Goal: Task Accomplishment & Management: Manage account settings

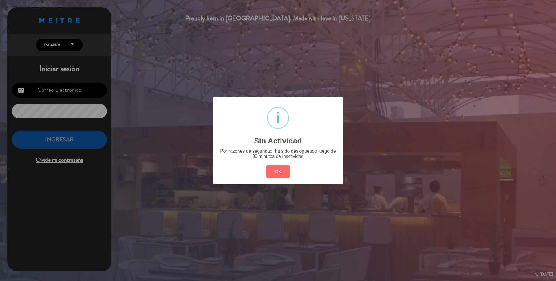
click at [68, 87] on div "? ! i Sin Actividad × Por razones de seguridad, ha sido deslogueado luego de 30…" at bounding box center [278, 140] width 556 height 281
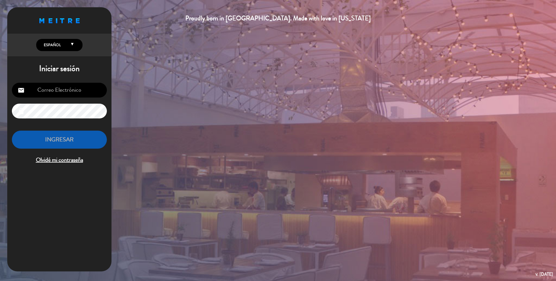
click at [66, 89] on input "email" at bounding box center [59, 90] width 95 height 15
type input "[EMAIL_ADDRESS][DOMAIN_NAME]"
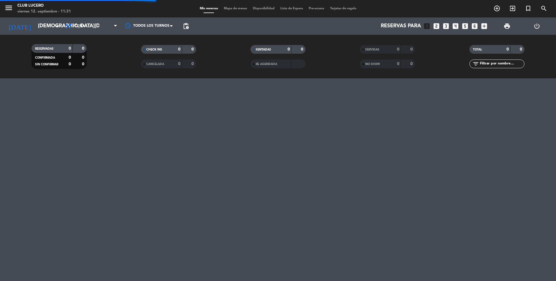
click at [239, 9] on span "Mapa de mesas" at bounding box center [235, 8] width 29 height 3
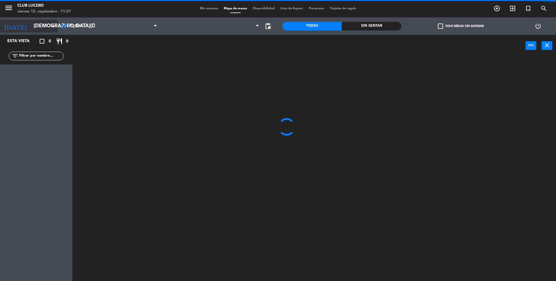
click at [42, 27] on input "[DEMOGRAPHIC_DATA][DATE]" at bounding box center [64, 26] width 67 height 12
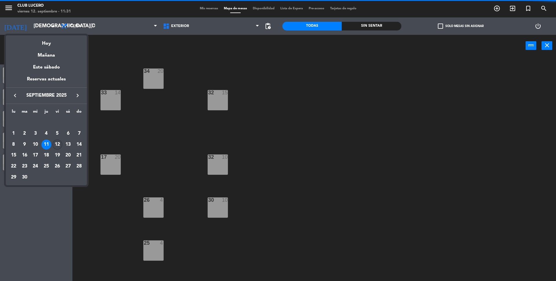
click at [54, 144] on div "12" at bounding box center [57, 144] width 10 height 10
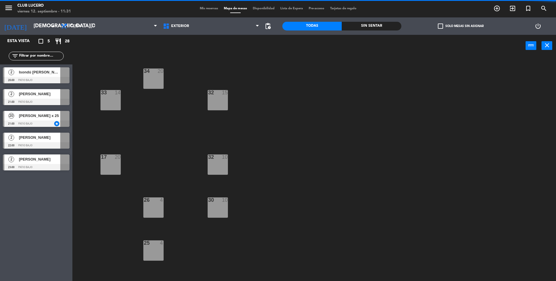
type input "[DATE]"
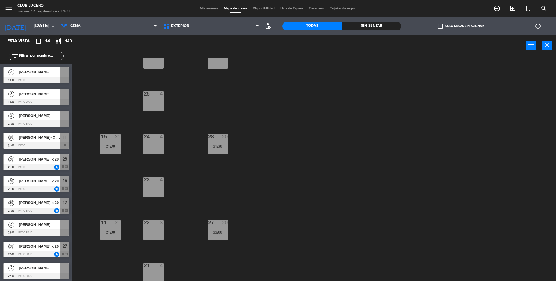
scroll to position [150, 0]
click at [155, 151] on div "24 4" at bounding box center [153, 143] width 20 height 20
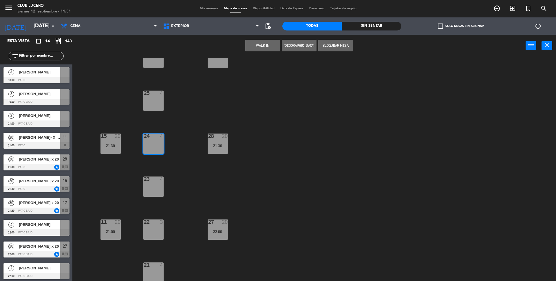
click at [298, 45] on button "[GEOGRAPHIC_DATA]" at bounding box center [299, 46] width 35 height 12
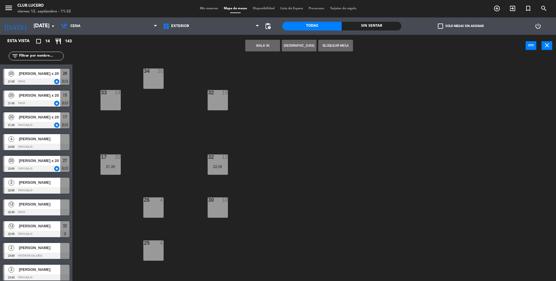
scroll to position [89, 0]
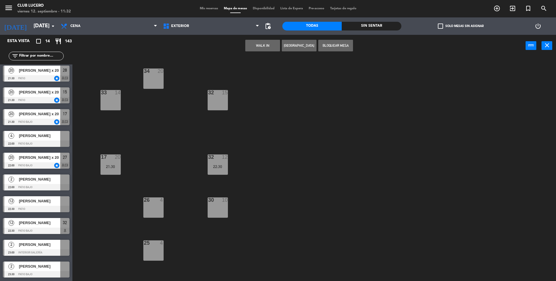
click at [37, 181] on span "[PERSON_NAME]" at bounding box center [39, 179] width 41 height 6
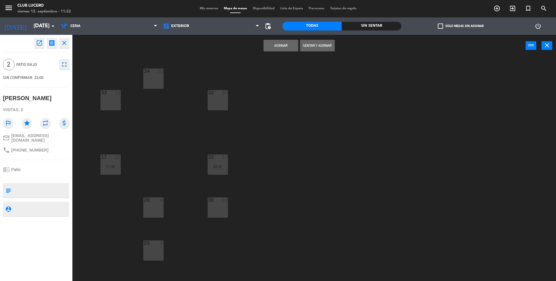
click at [36, 45] on icon "open_in_new" at bounding box center [39, 42] width 7 height 7
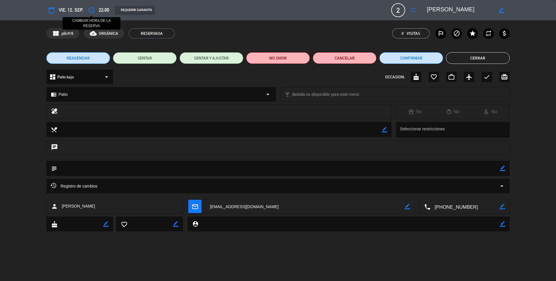
click at [90, 8] on icon "access_time" at bounding box center [91, 10] width 7 height 7
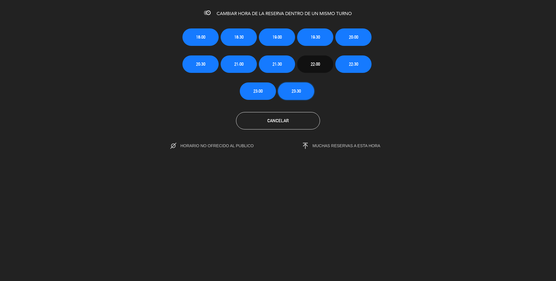
click at [291, 89] on button "23:30" at bounding box center [296, 90] width 36 height 17
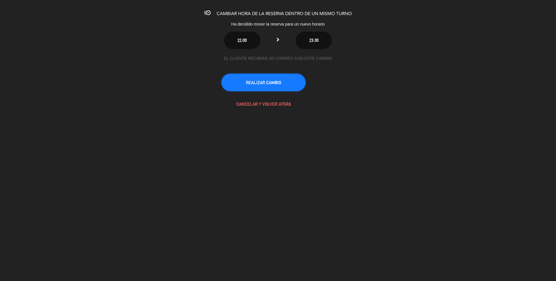
click at [274, 83] on button "REALIZAR CAMBIO" at bounding box center [264, 82] width 84 height 17
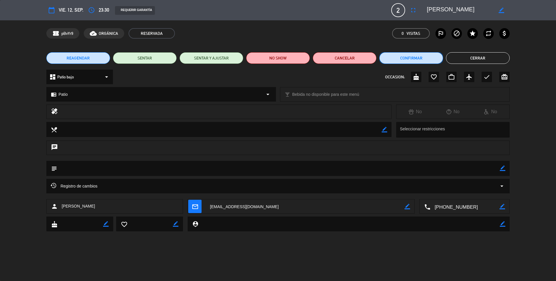
click at [427, 61] on button "Confirmar" at bounding box center [412, 58] width 64 height 12
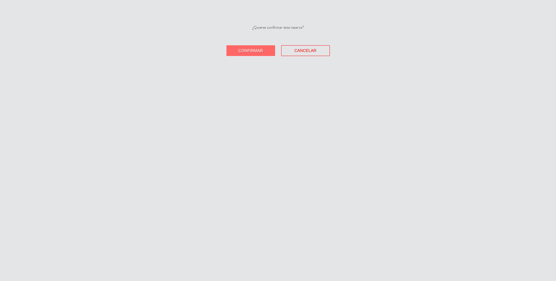
click at [265, 55] on button "Confirmar" at bounding box center [251, 50] width 49 height 11
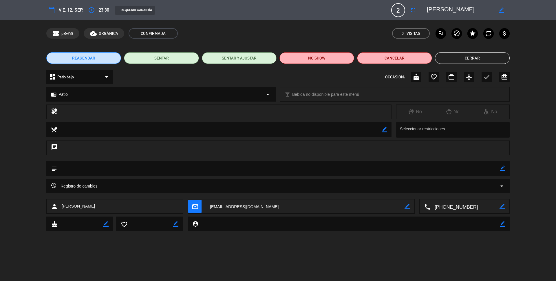
click at [507, 165] on div "subject border_color" at bounding box center [278, 168] width 464 height 15
click at [396, 165] on textarea at bounding box center [278, 168] width 443 height 15
click at [502, 168] on icon "border_color" at bounding box center [503, 168] width 6 height 6
click at [426, 168] on textarea at bounding box center [278, 168] width 443 height 15
type textarea "clienta que viene del stand up"
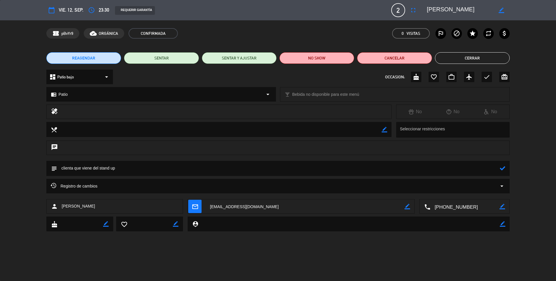
click at [507, 169] on div "subject" at bounding box center [278, 168] width 464 height 15
click at [472, 62] on button "Cerrar" at bounding box center [472, 58] width 75 height 12
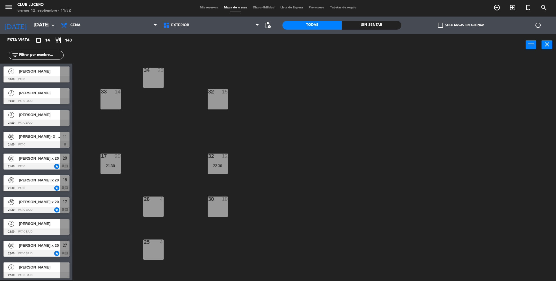
scroll to position [0, 0]
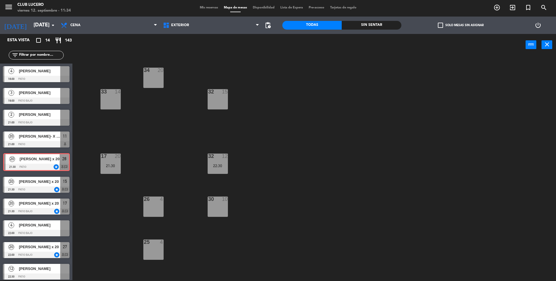
click at [42, 160] on div "20 [PERSON_NAME] x 20 21:30 Patio star 28 chat 20 [PERSON_NAME] x 20 21:30 Pati…" at bounding box center [36, 161] width 72 height 23
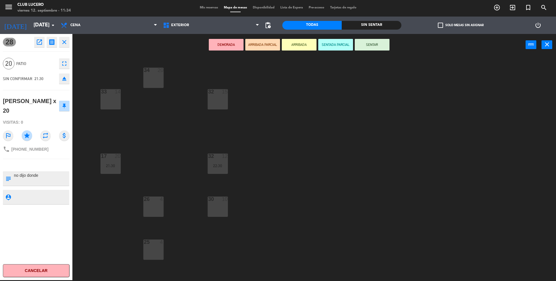
click at [32, 172] on textarea at bounding box center [40, 178] width 55 height 12
paste textarea "3 jarras sangría 3 azul malbec 3 azul sauvignon"
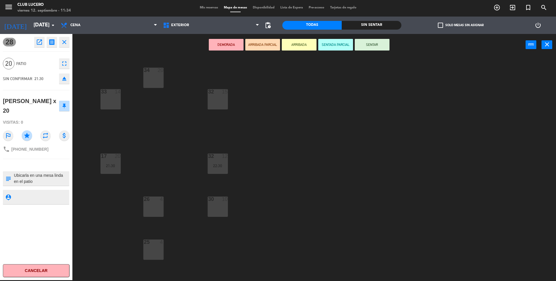
type textarea "Dejo pago 3 jarras sangría 3 azul malbec 3 azul sauvignon Ubicarla en una mesa …"
click at [63, 46] on button "close" at bounding box center [64, 42] width 10 height 10
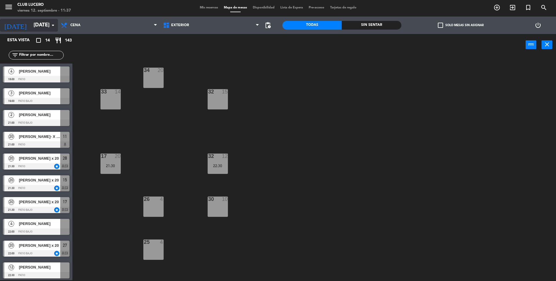
click at [31, 29] on input "[DATE]" at bounding box center [64, 25] width 67 height 12
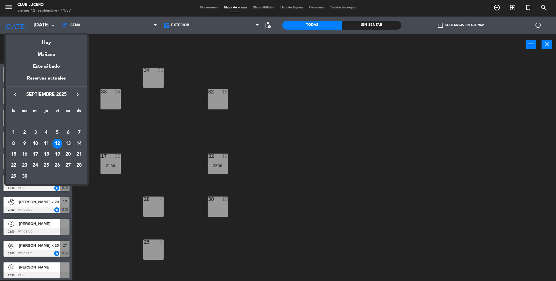
click at [68, 140] on div "13" at bounding box center [68, 144] width 10 height 10
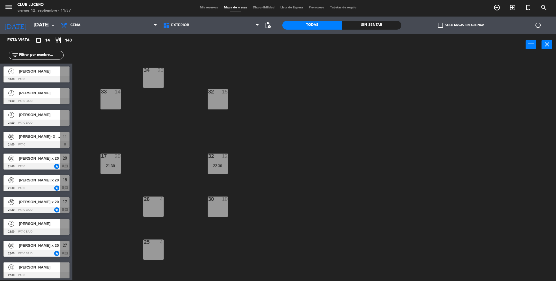
type input "[DATE]"
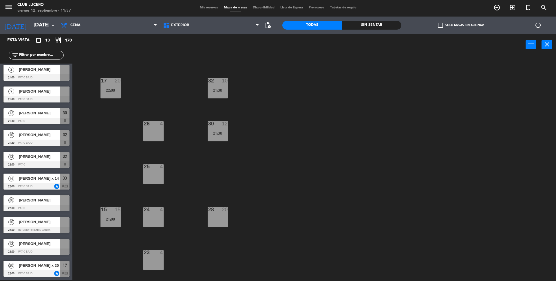
scroll to position [150, 0]
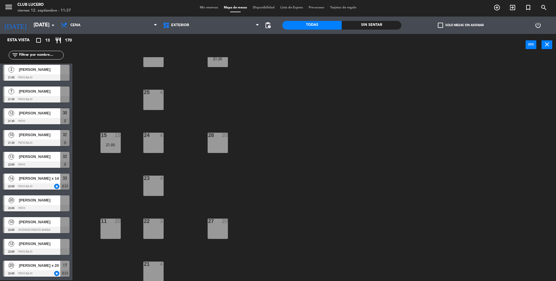
click at [222, 140] on div "28 20" at bounding box center [218, 142] width 20 height 20
click at [287, 110] on div "34 20 32 13 22:00 33 14 22:00 17 20 22:00 32 10 21:30 30 12 21:30 26 4 25 4 15 …" at bounding box center [317, 169] width 478 height 224
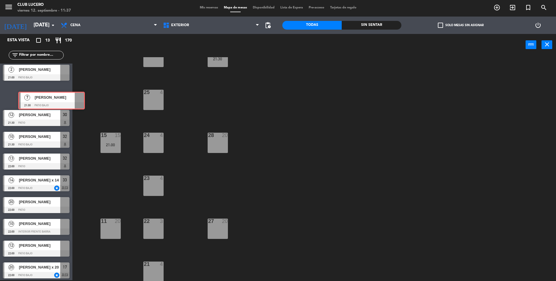
drag, startPoint x: 39, startPoint y: 95, endPoint x: 58, endPoint y: 102, distance: 21.0
click at [54, 100] on div "7 [PERSON_NAME] 21:30 Patio bajo 7 [PERSON_NAME] 21:30 Patio bajo" at bounding box center [36, 94] width 72 height 23
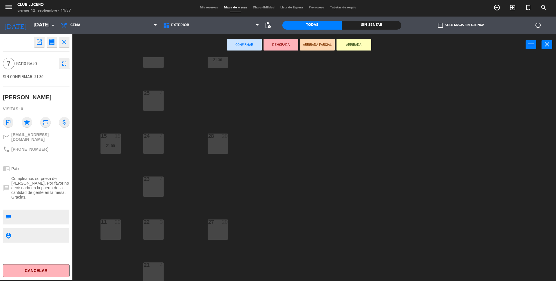
scroll to position [148, 0]
click at [248, 113] on div "34 20 32 13 22:00 33 14 22:00 17 20 22:00 32 10 21:30 30 12 21:30 26 4 25 4 15 …" at bounding box center [317, 169] width 478 height 224
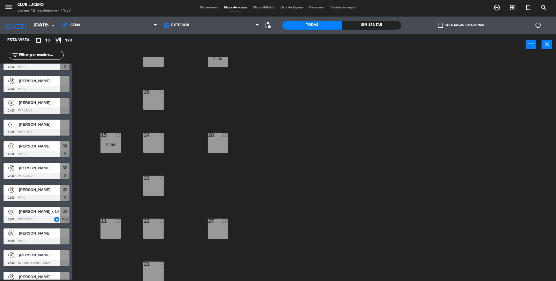
scroll to position [67, 0]
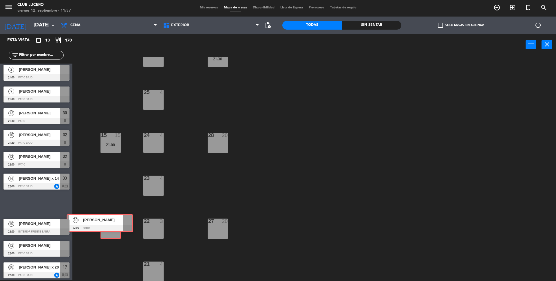
drag, startPoint x: 44, startPoint y: 201, endPoint x: 108, endPoint y: 220, distance: 66.5
click at [108, 220] on div "Esta vista crop_square 13 restaurant 170 filter_list 17 [PERSON_NAME] 20:30 Int…" at bounding box center [278, 157] width 556 height 247
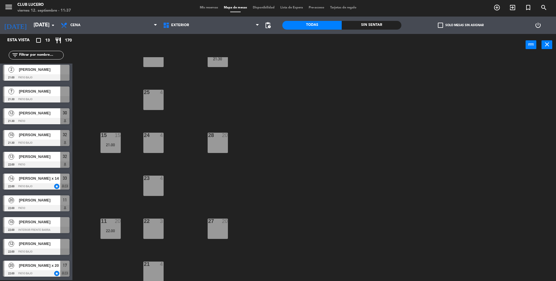
scroll to position [150, 0]
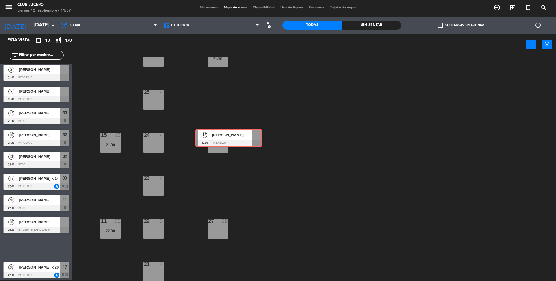
drag, startPoint x: 51, startPoint y: 245, endPoint x: 240, endPoint y: 137, distance: 217.3
click at [240, 137] on div "Esta vista crop_square 13 restaurant 170 filter_list 17 [PERSON_NAME] 20:30 Int…" at bounding box center [278, 157] width 556 height 247
drag, startPoint x: 23, startPoint y: 246, endPoint x: 208, endPoint y: 135, distance: 215.1
click at [208, 135] on div "Esta vista crop_square 13 restaurant 170 filter_list 17 [PERSON_NAME] 20:30 Int…" at bounding box center [278, 157] width 556 height 247
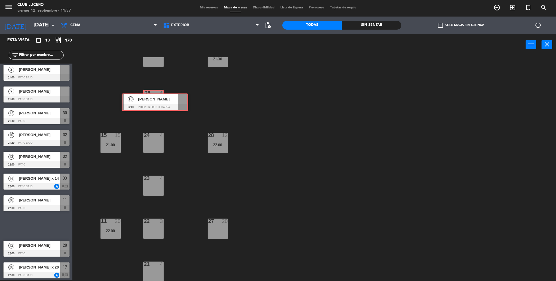
drag, startPoint x: 40, startPoint y: 223, endPoint x: 157, endPoint y: 100, distance: 170.8
click at [157, 100] on div "Esta vista crop_square 13 restaurant 170 filter_list 17 [PERSON_NAME] 20:30 Int…" at bounding box center [278, 157] width 556 height 247
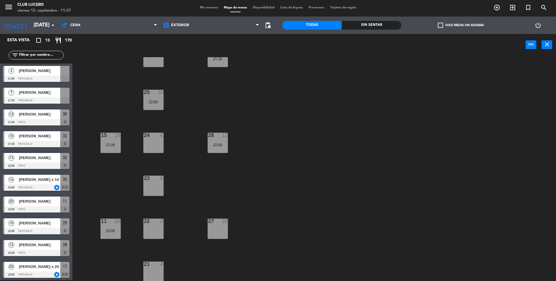
scroll to position [66, 0]
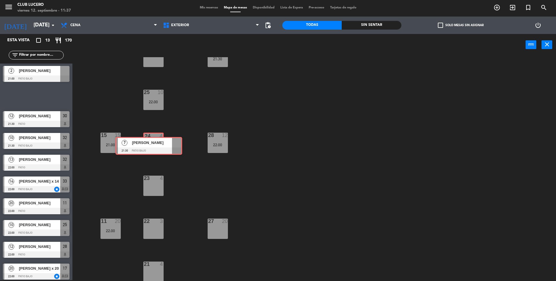
drag, startPoint x: 36, startPoint y: 96, endPoint x: 148, endPoint y: 145, distance: 123.0
click at [148, 145] on div "Esta vista crop_square 13 restaurant 170 filter_list 17 [PERSON_NAME] 20:30 Int…" at bounding box center [278, 157] width 556 height 247
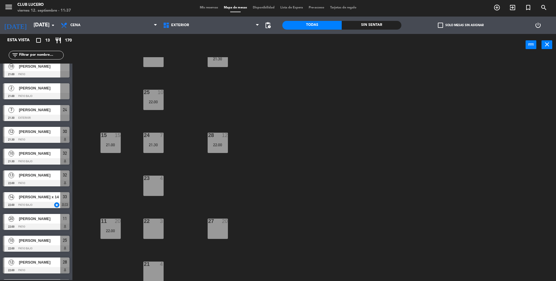
scroll to position [0, 0]
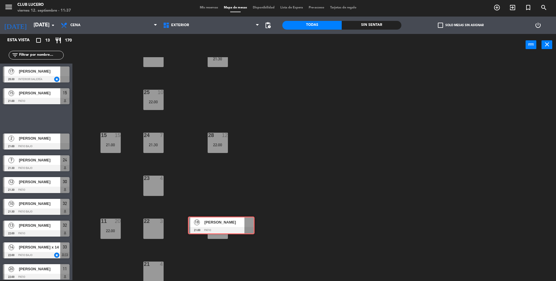
drag, startPoint x: 131, startPoint y: 149, endPoint x: 228, endPoint y: 221, distance: 121.0
click at [228, 221] on div "Esta vista crop_square 13 restaurant 170 filter_list 17 [PERSON_NAME] 20:30 Int…" at bounding box center [278, 157] width 556 height 247
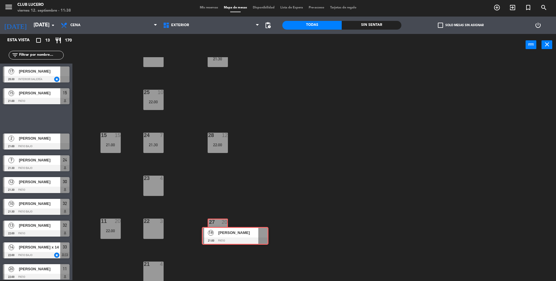
drag, startPoint x: 26, startPoint y: 119, endPoint x: 225, endPoint y: 235, distance: 230.8
click at [225, 235] on div "Esta vista crop_square 13 restaurant 170 filter_list 17 [PERSON_NAME] 20:30 Int…" at bounding box center [278, 157] width 556 height 247
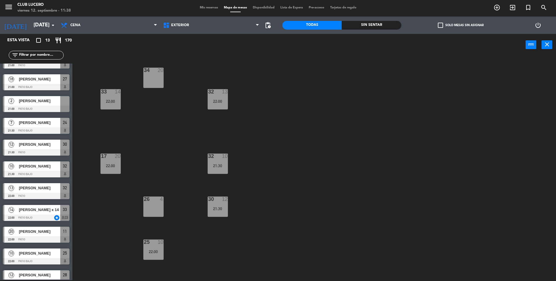
scroll to position [67, 0]
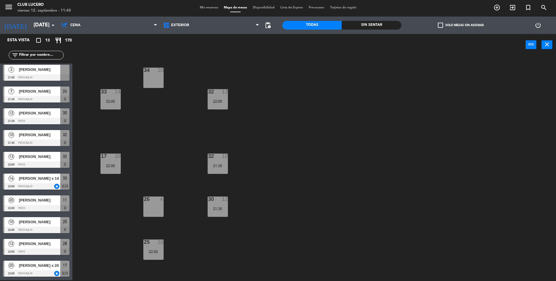
click at [148, 73] on div "34 20" at bounding box center [153, 71] width 20 height 6
click at [280, 43] on button "[GEOGRAPHIC_DATA]" at bounding box center [281, 45] width 35 height 12
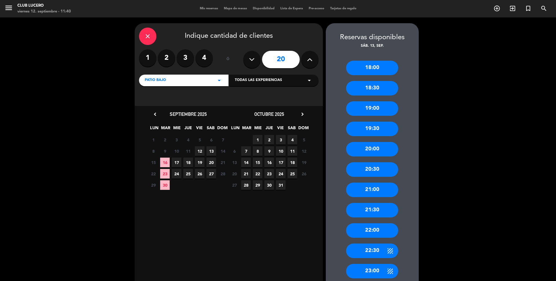
click at [376, 194] on div "21:00" at bounding box center [372, 189] width 52 height 14
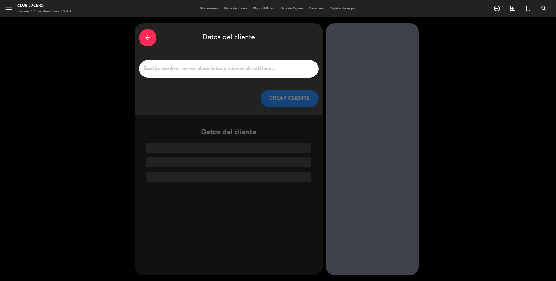
click at [183, 70] on input "1" at bounding box center [228, 69] width 171 height 8
paste input "[PERSON_NAME]"
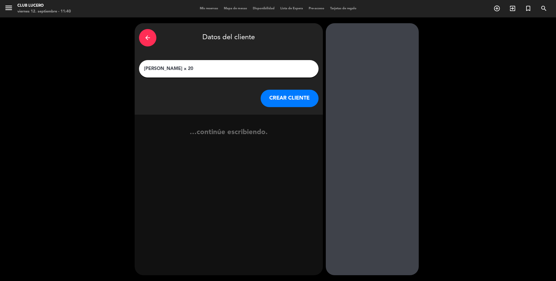
type input "[PERSON_NAME] x 20"
click at [294, 94] on button "CREAR CLIENTE" at bounding box center [290, 98] width 58 height 17
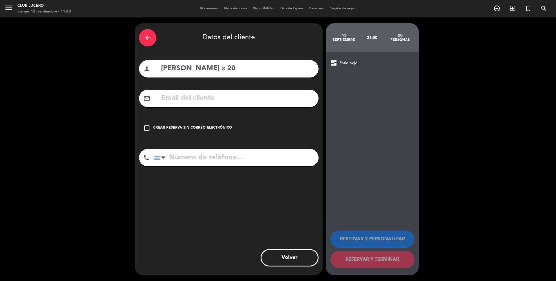
drag, startPoint x: 147, startPoint y: 128, endPoint x: 171, endPoint y: 48, distance: 83.9
click at [147, 128] on icon "check_box_outline_blank" at bounding box center [146, 127] width 7 height 7
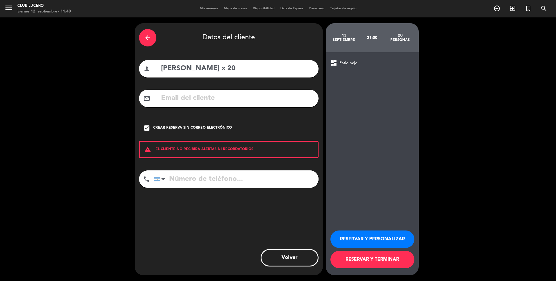
click at [201, 185] on input "tel" at bounding box center [236, 178] width 165 height 17
paste input "[PHONE_NUMBER]"
type input "[PHONE_NUMBER]"
click at [352, 243] on button "RESERVAR Y PERSONALIZAR" at bounding box center [373, 238] width 84 height 17
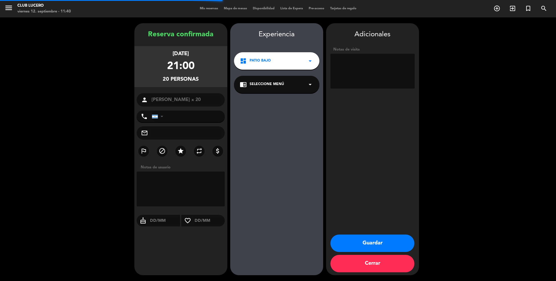
type input "[PHONE_NUMBER]"
click at [181, 149] on icon "star" at bounding box center [180, 150] width 7 height 7
click at [354, 67] on textarea at bounding box center [373, 71] width 84 height 35
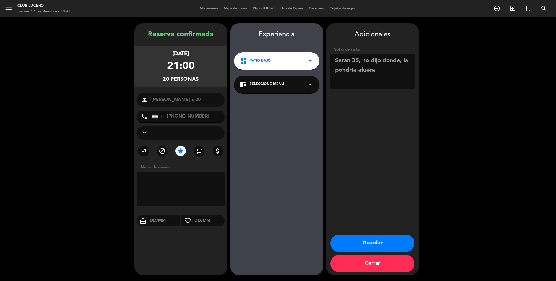
type textarea "Seran 35, no dijo donde, la pondria afuera"
click at [359, 244] on button "Guardar" at bounding box center [373, 242] width 84 height 17
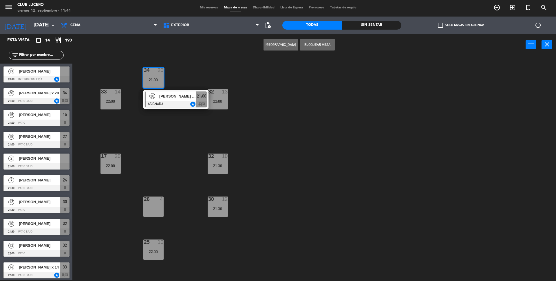
click at [206, 8] on span "Mis reservas" at bounding box center [209, 7] width 24 height 3
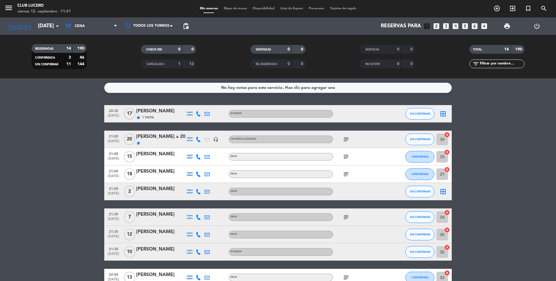
click at [347, 158] on icon "subject" at bounding box center [346, 156] width 7 height 7
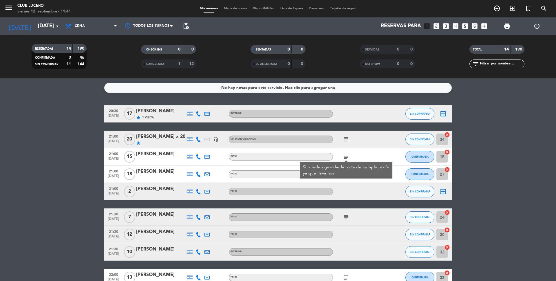
click at [384, 153] on div "subject Si pueden guardar la torta de cumple porfa ya que llevamos" at bounding box center [359, 156] width 52 height 17
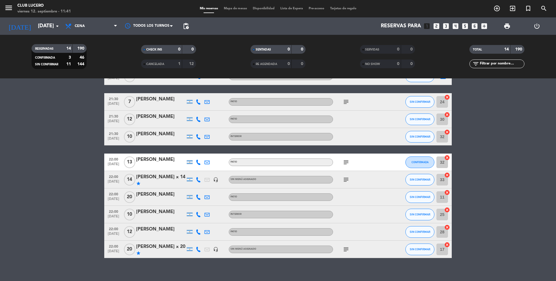
scroll to position [121, 0]
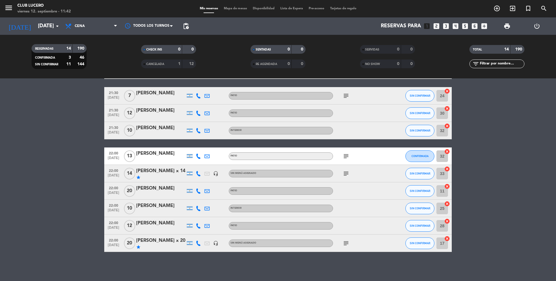
click at [165, 191] on div "[PERSON_NAME]" at bounding box center [160, 188] width 49 height 8
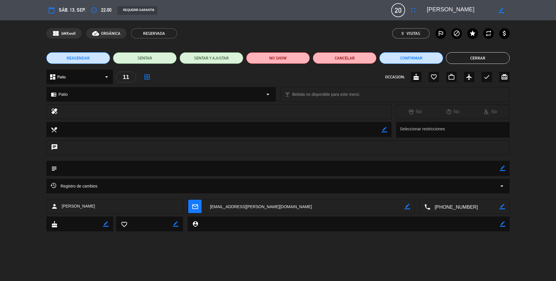
click at [89, 174] on textarea at bounding box center [278, 168] width 443 height 15
click at [88, 172] on textarea at bounding box center [278, 168] width 443 height 15
click at [509, 166] on div "subject border_color" at bounding box center [278, 168] width 464 height 15
click at [505, 168] on icon "border_color" at bounding box center [503, 168] width 6 height 6
click at [444, 173] on textarea at bounding box center [278, 168] width 443 height 15
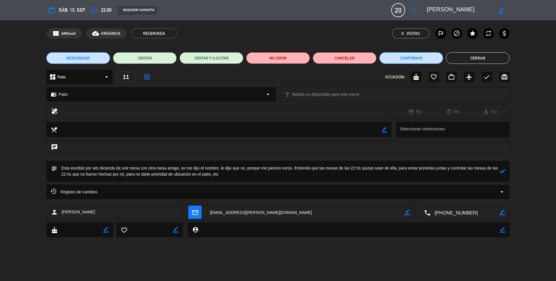
type textarea "Esta escribió por wts diciendo de unir mesa con otra mesa amiga, no me dijo el …"
click at [500, 173] on icon at bounding box center [503, 171] width 6 height 6
click at [476, 58] on button "Cerrar" at bounding box center [478, 58] width 64 height 12
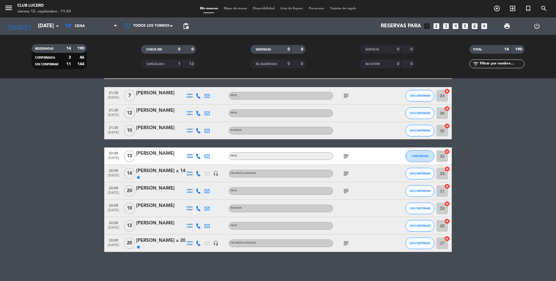
click at [151, 210] on div at bounding box center [160, 212] width 49 height 5
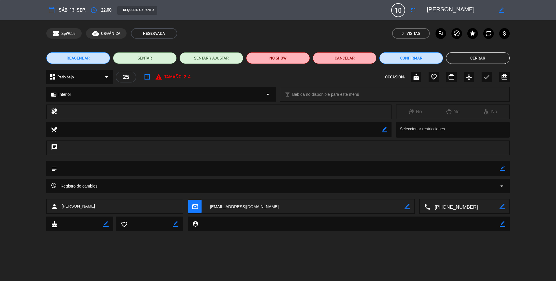
click at [499, 166] on textarea at bounding box center [278, 168] width 443 height 15
click at [502, 169] on icon "border_color" at bounding box center [503, 168] width 6 height 6
click at [472, 171] on textarea at bounding box center [278, 168] width 443 height 15
type textarea "m"
click at [247, 172] on textarea at bounding box center [278, 168] width 443 height 15
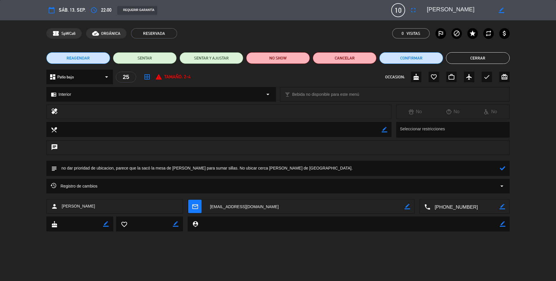
click at [247, 172] on textarea at bounding box center [278, 168] width 443 height 15
type textarea "no dar prioridad de ubicacion, parece que la sacó la mesa de [PERSON_NAME] para…"
click at [504, 165] on icon at bounding box center [503, 168] width 6 height 6
click at [469, 60] on button "Cerrar" at bounding box center [478, 58] width 64 height 12
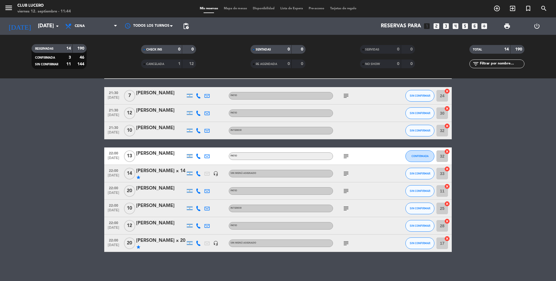
click at [150, 224] on div "[PERSON_NAME]" at bounding box center [160, 223] width 49 height 8
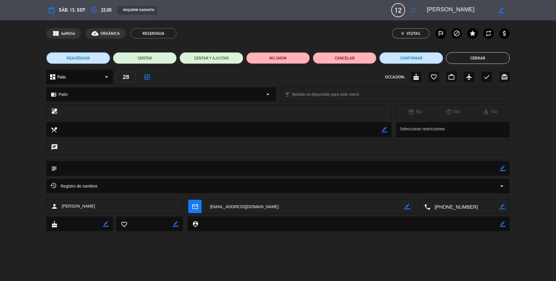
click at [113, 166] on textarea at bounding box center [278, 168] width 443 height 15
click at [503, 172] on div "border_color" at bounding box center [503, 168] width 6 height 15
click at [501, 165] on icon "border_color" at bounding box center [503, 168] width 6 height 6
click at [447, 168] on textarea at bounding box center [278, 168] width 443 height 15
paste textarea "no dar prioridad de ubicacion, parece que la sacó la mesa de [PERSON_NAME] para…"
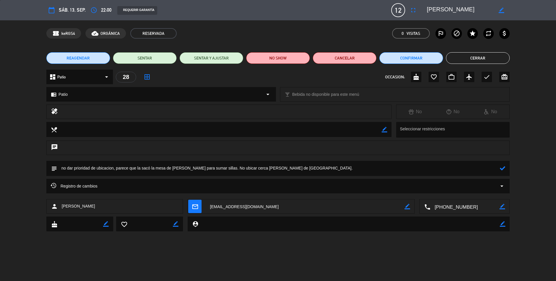
type textarea "no dar prioridad de ubicacion, parece que la sacó la mesa de [PERSON_NAME] para…"
click at [501, 169] on icon at bounding box center [503, 168] width 6 height 6
click at [459, 60] on button "Cerrar" at bounding box center [478, 58] width 64 height 12
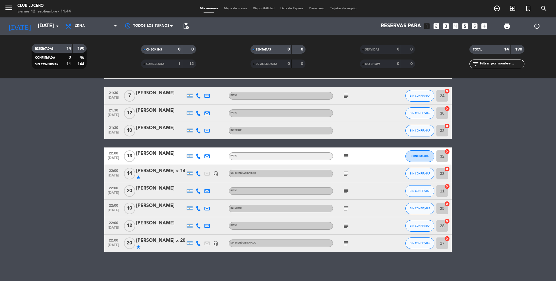
click at [176, 221] on div "[PERSON_NAME]" at bounding box center [160, 223] width 49 height 8
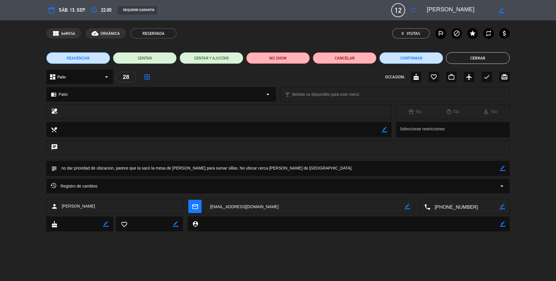
click at [478, 60] on button "Cerrar" at bounding box center [478, 58] width 64 height 12
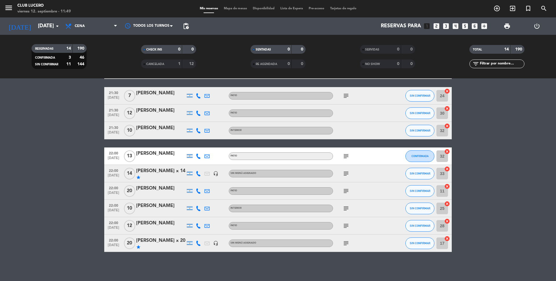
click at [152, 190] on div "[PERSON_NAME]" at bounding box center [160, 188] width 49 height 8
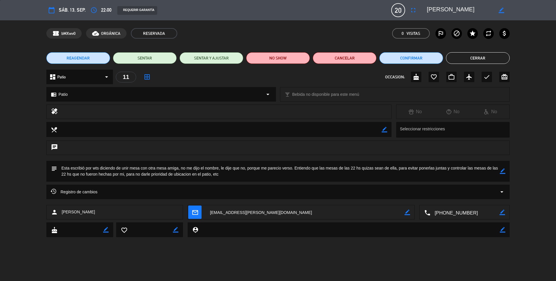
click at [190, 170] on textarea at bounding box center [278, 171] width 443 height 21
click at [503, 171] on icon "border_color" at bounding box center [503, 171] width 6 height 6
click at [459, 171] on textarea at bounding box center [278, 171] width 443 height 21
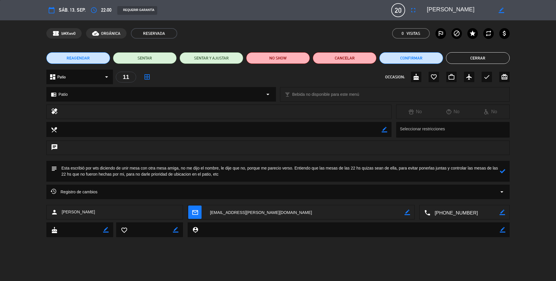
click at [459, 171] on textarea at bounding box center [278, 171] width 443 height 21
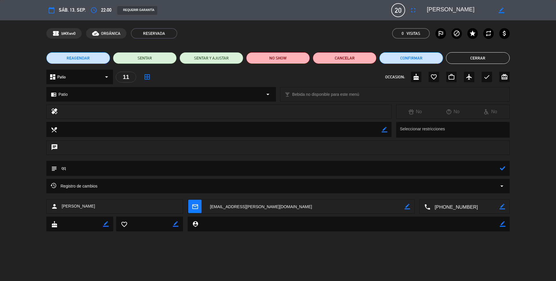
type textarea "q"
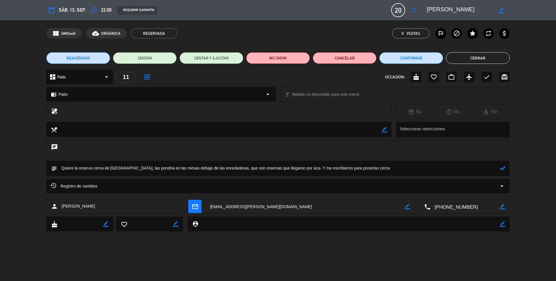
type textarea "Quiere la reserva cerca de [GEOGRAPHIC_DATA], las pondria en las mesas debajo d…"
click at [503, 167] on icon at bounding box center [503, 168] width 6 height 6
click at [358, 168] on textarea at bounding box center [278, 168] width 443 height 15
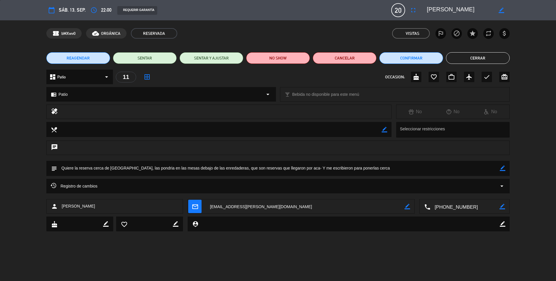
click at [494, 59] on button "Cerrar" at bounding box center [478, 58] width 64 height 12
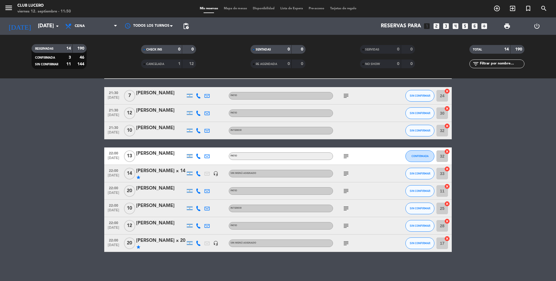
click at [162, 221] on div "[PERSON_NAME]" at bounding box center [160, 223] width 49 height 8
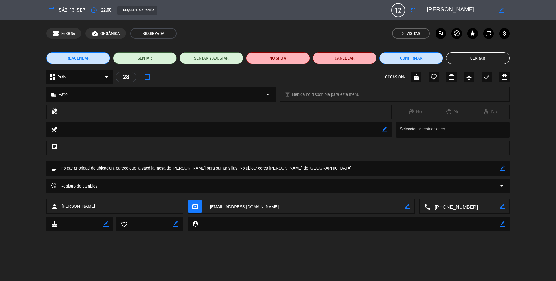
click at [211, 165] on textarea at bounding box center [278, 168] width 443 height 15
click at [506, 170] on div "subject border_color" at bounding box center [278, 168] width 464 height 15
click at [503, 168] on icon "border_color" at bounding box center [503, 168] width 6 height 6
click at [382, 170] on textarea at bounding box center [278, 168] width 443 height 15
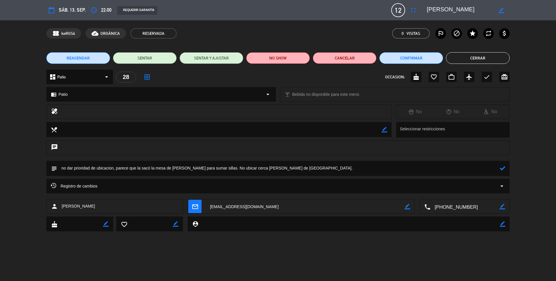
click at [382, 170] on textarea at bounding box center [278, 168] width 443 height 15
paste textarea "Quiere la reserva cerca de [GEOGRAPHIC_DATA], las pondria en las mesas debajo d…"
click at [122, 171] on textarea at bounding box center [278, 168] width 443 height 15
click at [118, 169] on textarea at bounding box center [278, 168] width 443 height 15
click at [501, 167] on icon at bounding box center [503, 168] width 6 height 6
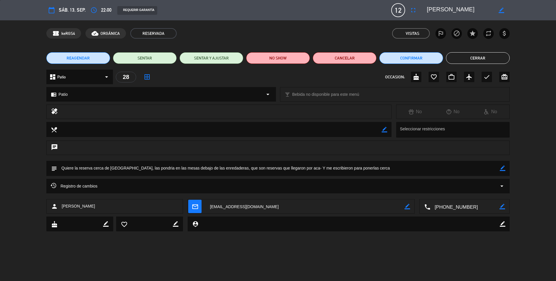
click at [506, 166] on div "subject border_color" at bounding box center [278, 168] width 464 height 15
click at [503, 169] on icon "border_color" at bounding box center [503, 168] width 6 height 6
click at [467, 167] on textarea at bounding box center [278, 168] width 443 height 15
click at [476, 169] on textarea at bounding box center [278, 168] width 443 height 15
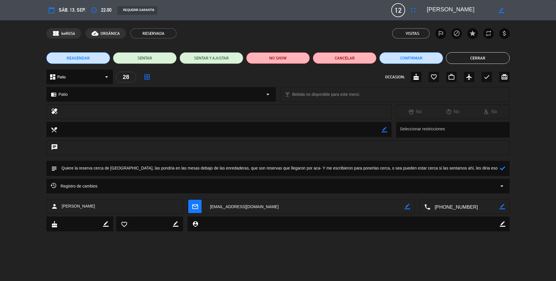
click at [476, 169] on textarea at bounding box center [278, 168] width 443 height 15
type textarea "Quiere la reserva cerca de [GEOGRAPHIC_DATA], las pondria en las mesas debajo d…"
click at [502, 168] on icon at bounding box center [503, 168] width 6 height 6
click at [462, 56] on button "Cerrar" at bounding box center [478, 58] width 64 height 12
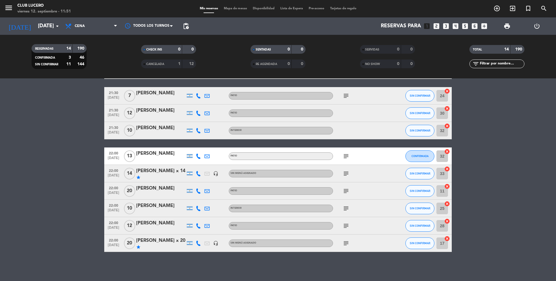
click at [155, 191] on div "[PERSON_NAME]" at bounding box center [160, 188] width 49 height 8
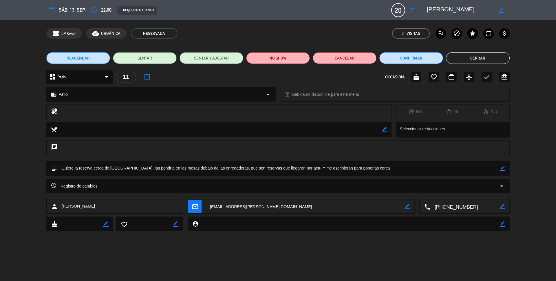
click at [149, 170] on textarea at bounding box center [278, 168] width 443 height 15
click at [382, 170] on textarea at bounding box center [278, 168] width 443 height 15
click at [370, 164] on textarea at bounding box center [278, 168] width 443 height 15
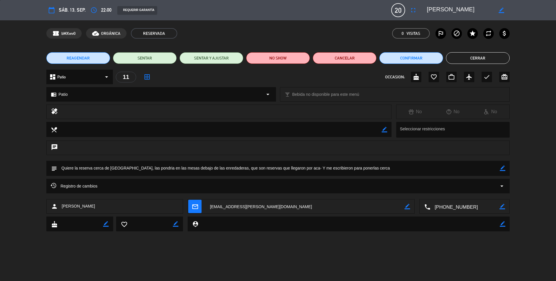
click at [502, 170] on icon "border_color" at bounding box center [503, 168] width 6 height 6
click at [452, 170] on textarea at bounding box center [278, 168] width 443 height 15
click at [428, 172] on textarea at bounding box center [278, 168] width 443 height 15
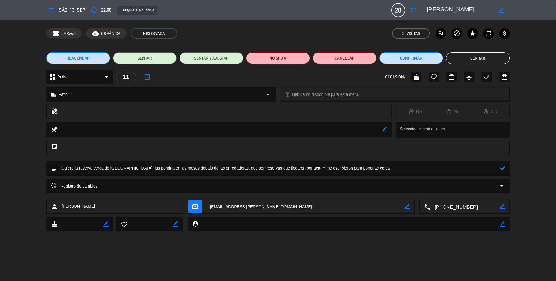
paste textarea "[PERSON_NAME], las pondria en las mesas debajo de las enredaderas, que son rese…"
type textarea "Quiere la reserva cerca de [GEOGRAPHIC_DATA], las pondria en las mesas debajo d…"
click at [505, 171] on icon at bounding box center [503, 168] width 6 height 6
click at [479, 56] on button "Cerrar" at bounding box center [478, 58] width 64 height 12
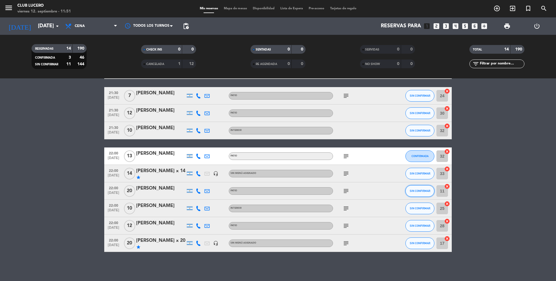
click at [432, 193] on button "SIN CONFIRMAR" at bounding box center [420, 191] width 29 height 12
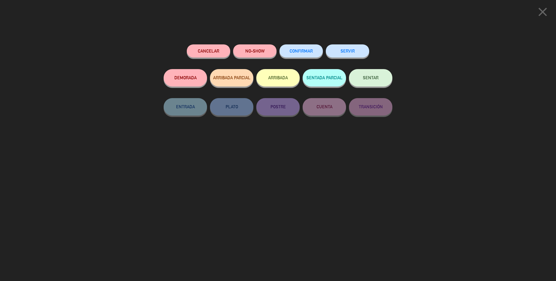
click at [309, 55] on button "CONFIRMAR" at bounding box center [301, 50] width 43 height 13
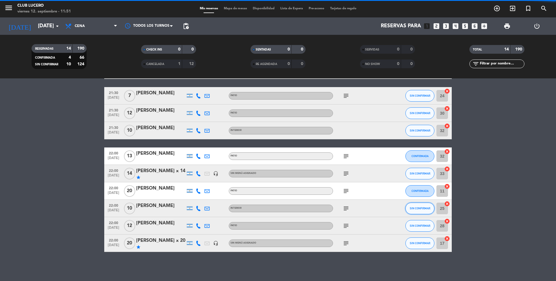
click at [428, 211] on button "SIN CONFIRMAR" at bounding box center [420, 208] width 29 height 12
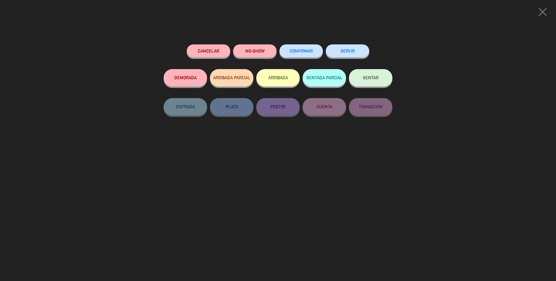
click at [304, 54] on button "CONFIRMAR" at bounding box center [301, 50] width 43 height 13
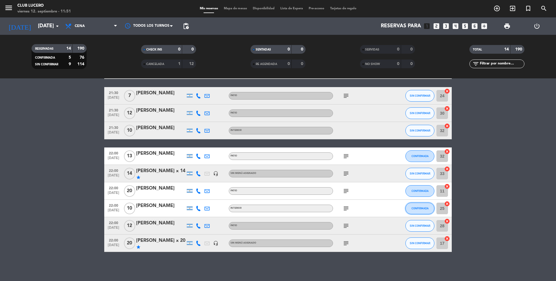
click at [414, 207] on span "CONFIRMADA" at bounding box center [420, 207] width 17 height 3
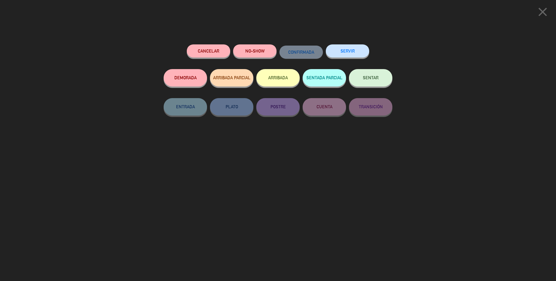
click at [547, 9] on icon "close" at bounding box center [543, 12] width 14 height 14
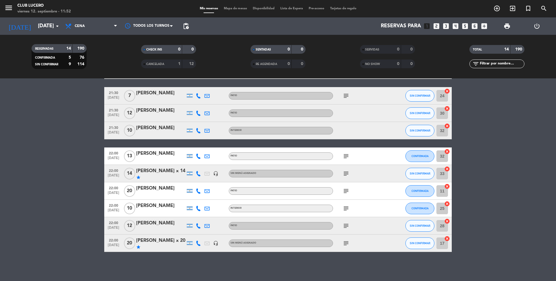
click at [149, 222] on div "[PERSON_NAME]" at bounding box center [160, 223] width 49 height 8
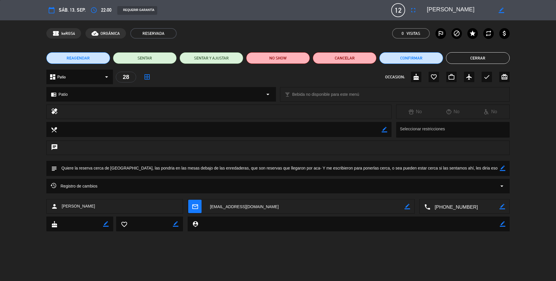
click at [485, 53] on button "Cerrar" at bounding box center [478, 58] width 64 height 12
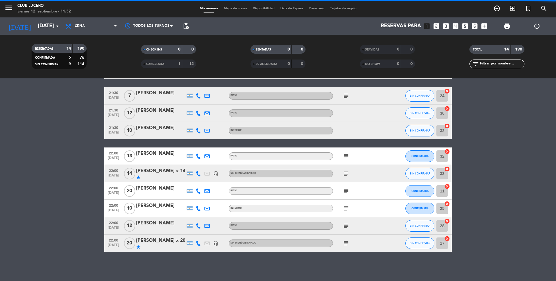
click at [147, 206] on div "[PERSON_NAME]" at bounding box center [160, 206] width 49 height 8
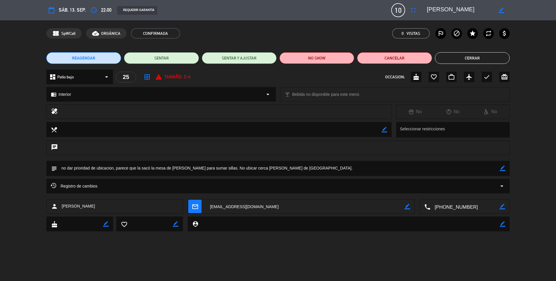
click at [157, 168] on textarea at bounding box center [278, 168] width 443 height 15
click at [505, 166] on icon "border_color" at bounding box center [503, 168] width 6 height 6
click at [448, 169] on textarea at bounding box center [278, 168] width 443 height 15
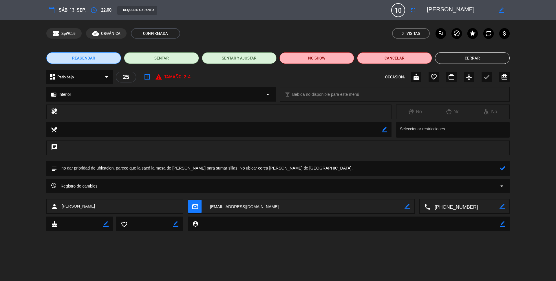
click at [448, 169] on textarea at bounding box center [278, 168] width 443 height 15
type textarea "c"
click at [128, 169] on textarea at bounding box center [278, 168] width 443 height 15
click at [504, 169] on icon at bounding box center [503, 168] width 6 height 6
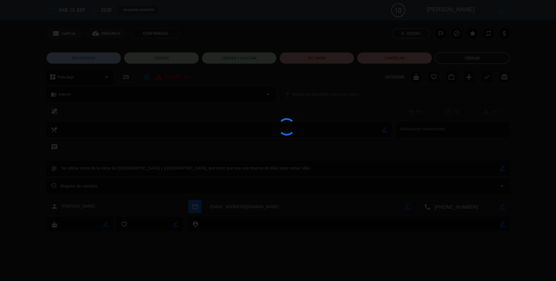
type textarea "No ubicar cerca de la mesa de [GEOGRAPHIC_DATA] y [GEOGRAPHIC_DATA], que temo q…"
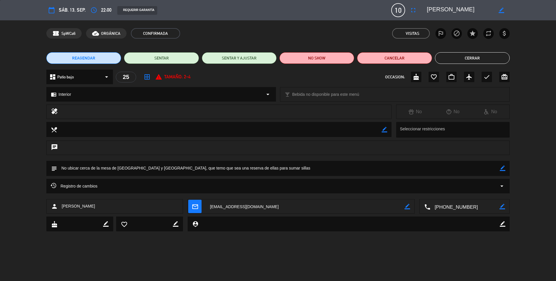
click at [466, 56] on button "Cerrar" at bounding box center [472, 58] width 75 height 12
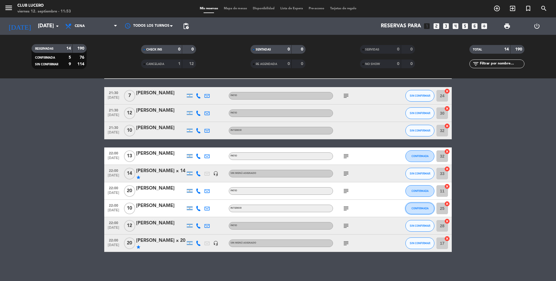
click at [429, 209] on button "CONFIRMADA" at bounding box center [420, 208] width 29 height 12
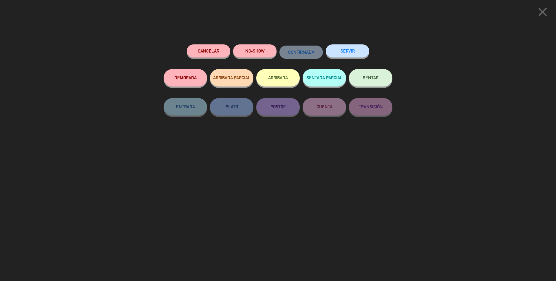
click at [545, 12] on icon "close" at bounding box center [543, 12] width 14 height 14
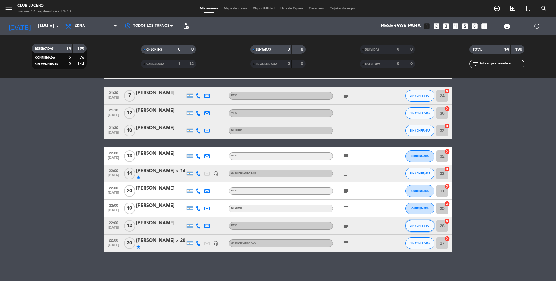
click at [423, 224] on span "SIN CONFIRMAR" at bounding box center [420, 225] width 21 height 3
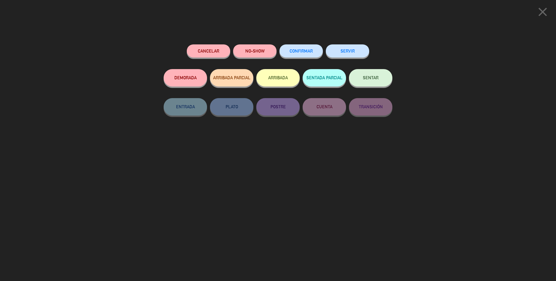
click at [294, 57] on div "CONFIRMAR" at bounding box center [301, 56] width 43 height 25
click at [294, 54] on button "CONFIRMAR" at bounding box center [301, 50] width 43 height 13
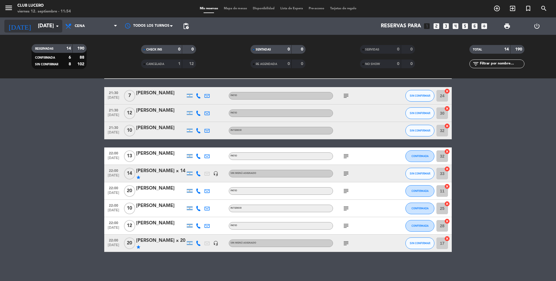
click at [55, 24] on icon "arrow_drop_down" at bounding box center [57, 26] width 7 height 7
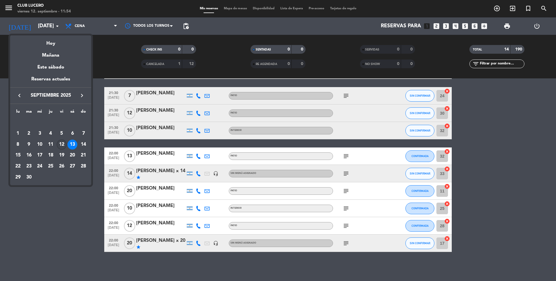
click at [59, 143] on div "12" at bounding box center [62, 144] width 10 height 10
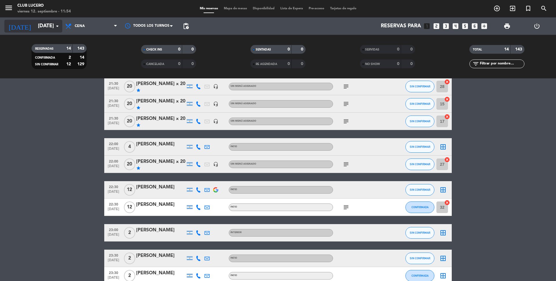
click at [49, 28] on input "[DATE]" at bounding box center [68, 26] width 67 height 12
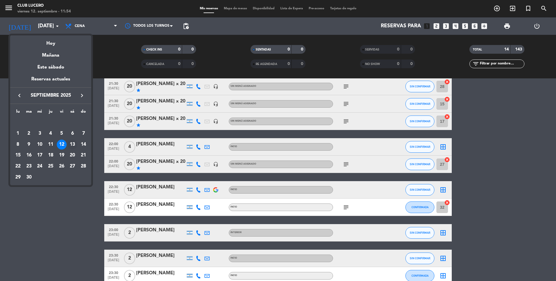
click at [70, 141] on div "13" at bounding box center [73, 144] width 10 height 10
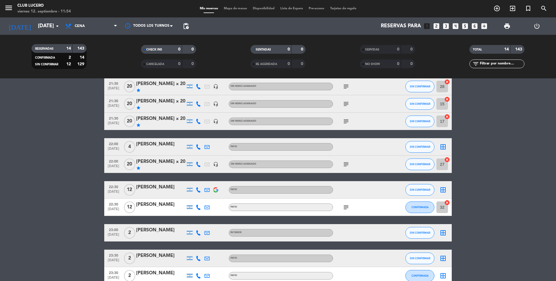
type input "[DATE]"
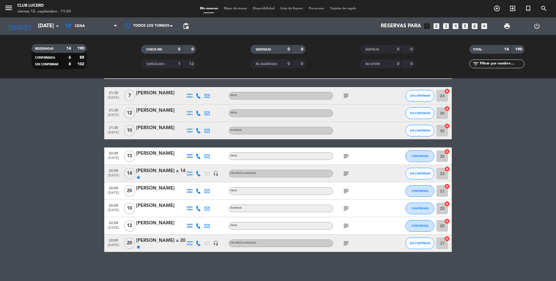
click at [233, 6] on div "menu Club [PERSON_NAME][DATE] 12. septiembre - 11:54 Mis reservas Mapa de mesas…" at bounding box center [278, 8] width 556 height 17
click at [232, 7] on span "Mapa de mesas" at bounding box center [235, 8] width 29 height 3
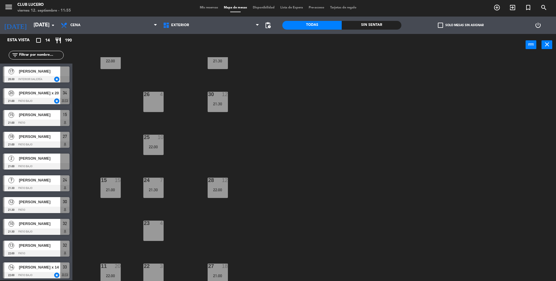
scroll to position [150, 0]
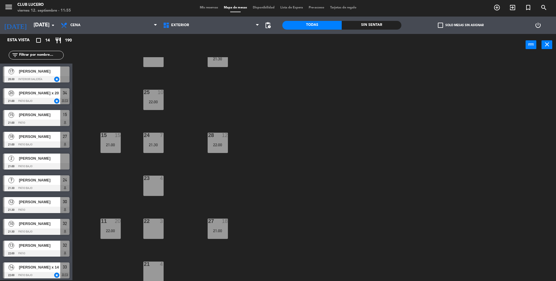
click at [207, 6] on span "Mis reservas" at bounding box center [209, 7] width 24 height 3
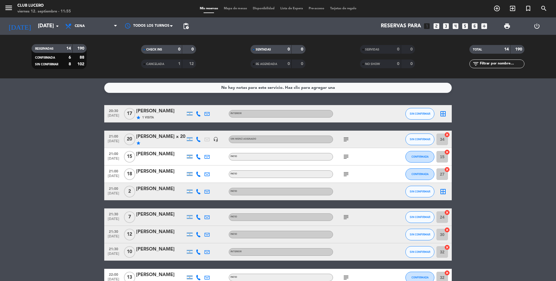
click at [236, 6] on div "Mis reservas Mapa de mesas Disponibilidad Lista de Espera Pre-acceso Tarjetas d…" at bounding box center [278, 8] width 163 height 5
click at [234, 10] on span "Mapa de mesas" at bounding box center [235, 8] width 29 height 3
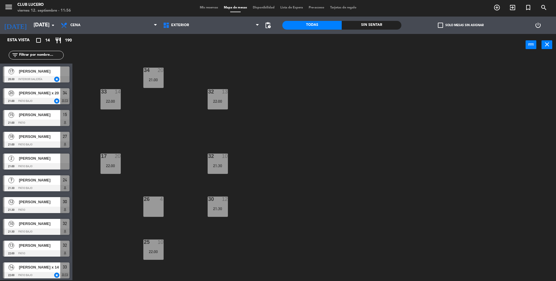
click at [204, 13] on div "menu Club [PERSON_NAME][DATE] 12. septiembre - 11:56 Mis reservas Mapa de mesas…" at bounding box center [278, 7] width 556 height 17
click at [203, 9] on span "Mis reservas" at bounding box center [209, 7] width 24 height 3
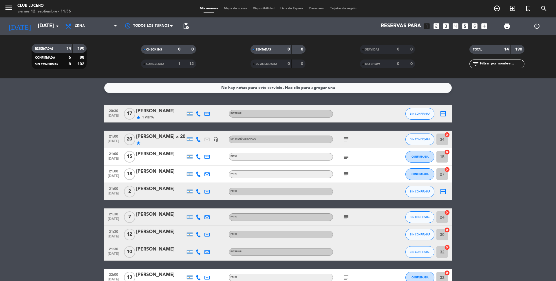
click at [235, 8] on span "Mapa de mesas" at bounding box center [235, 8] width 29 height 3
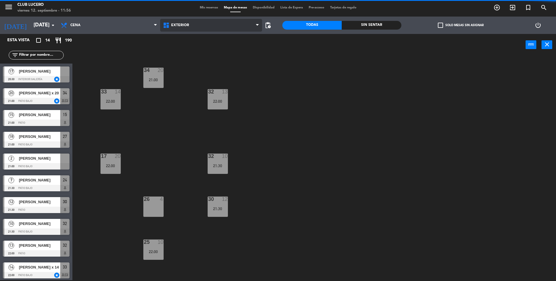
click at [196, 23] on span "EXTERIOR" at bounding box center [211, 25] width 102 height 13
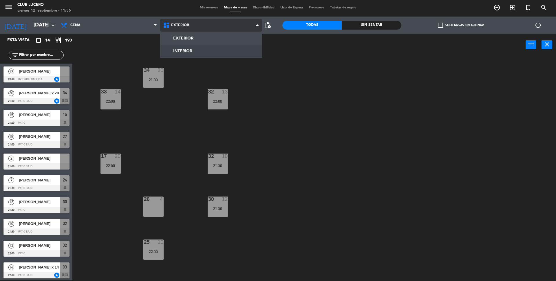
click at [188, 50] on ng-component "menu Club [PERSON_NAME][DATE] 12. septiembre - 11:56 Mis reservas Mapa de mesas…" at bounding box center [278, 140] width 556 height 282
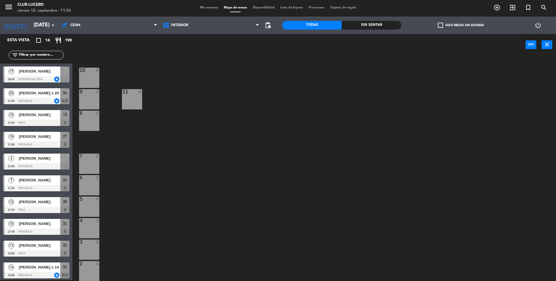
click at [96, 73] on div "4" at bounding box center [97, 70] width 3 height 5
click at [93, 98] on div "9 4" at bounding box center [89, 99] width 20 height 20
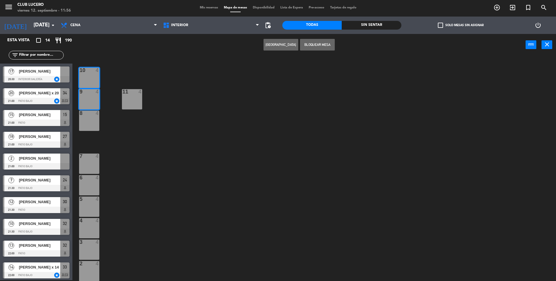
click at [94, 116] on div at bounding box center [89, 112] width 10 height 5
click at [139, 94] on div "4" at bounding box center [140, 91] width 3 height 5
click at [285, 45] on button "[GEOGRAPHIC_DATA]" at bounding box center [281, 45] width 35 height 12
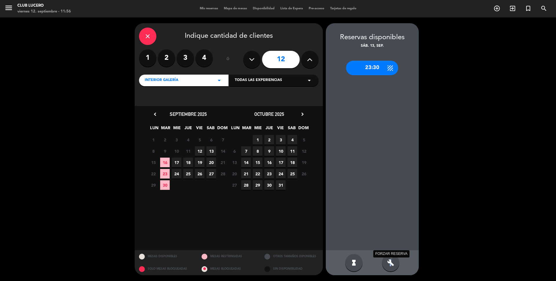
click at [392, 261] on icon "build" at bounding box center [390, 262] width 7 height 7
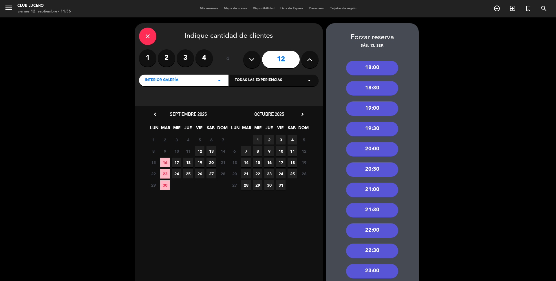
click at [375, 231] on div "22:00" at bounding box center [372, 230] width 52 height 14
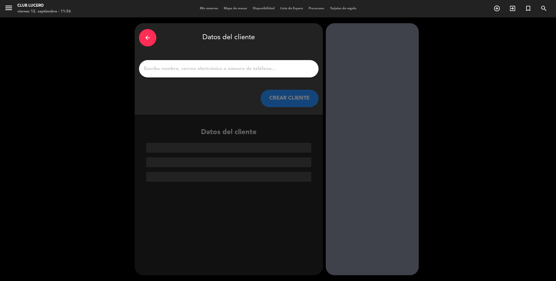
click at [233, 64] on div at bounding box center [229, 68] width 180 height 17
click at [230, 70] on input "1" at bounding box center [228, 69] width 171 height 8
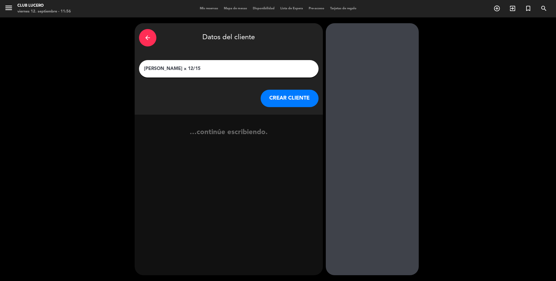
type input "[PERSON_NAME] x 12/15"
click at [291, 101] on button "CREAR CLIENTE" at bounding box center [290, 98] width 58 height 17
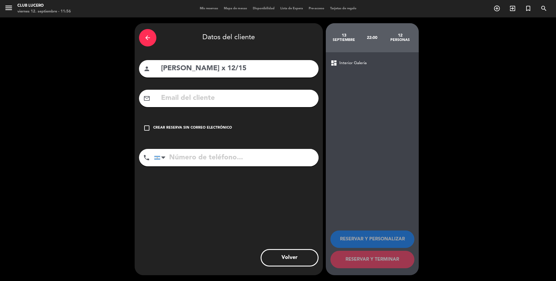
drag, startPoint x: 148, startPoint y: 130, endPoint x: 151, endPoint y: 113, distance: 16.8
click at [148, 130] on icon "check_box_outline_blank" at bounding box center [146, 127] width 7 height 7
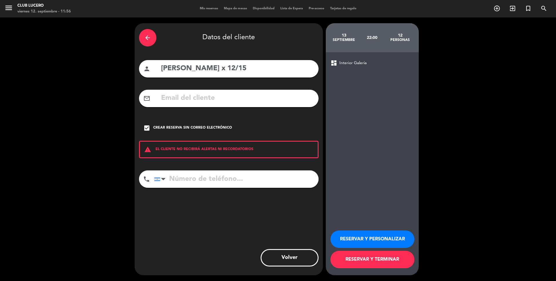
click at [191, 175] on input "tel" at bounding box center [236, 178] width 165 height 17
paste input "[PHONE_NUMBER]"
type input "[PHONE_NUMBER]"
click at [382, 239] on button "RESERVAR Y PERSONALIZAR" at bounding box center [373, 238] width 84 height 17
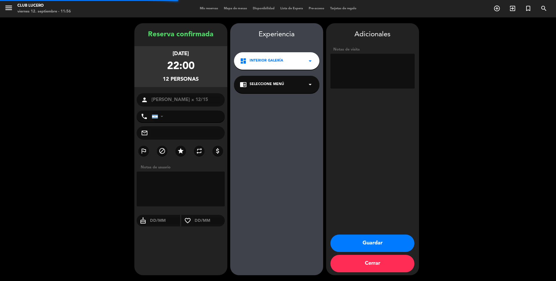
type input "[PHONE_NUMBER]"
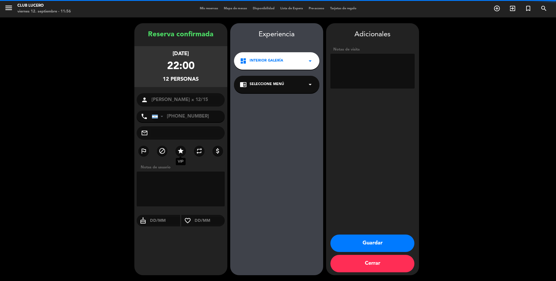
click at [185, 153] on label "star" at bounding box center [181, 150] width 10 height 10
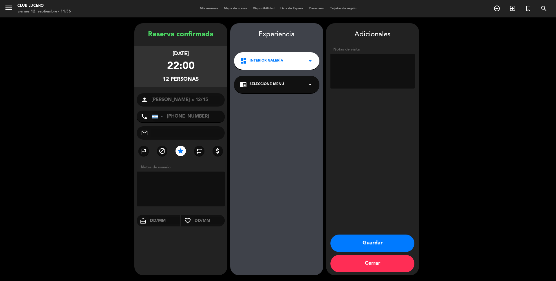
click at [363, 66] on textarea at bounding box center [373, 71] width 84 height 35
type textarea "Quiere adentro"
click at [374, 243] on button "Guardar" at bounding box center [373, 242] width 84 height 17
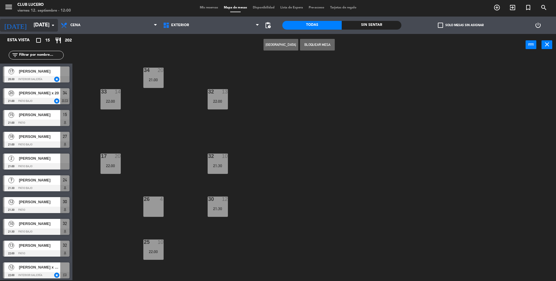
click at [40, 29] on input "[DATE]" at bounding box center [64, 25] width 67 height 12
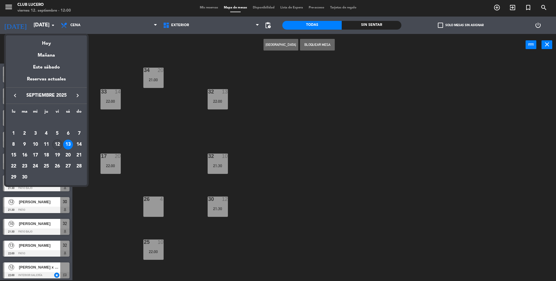
click at [59, 145] on div "12" at bounding box center [57, 144] width 10 height 10
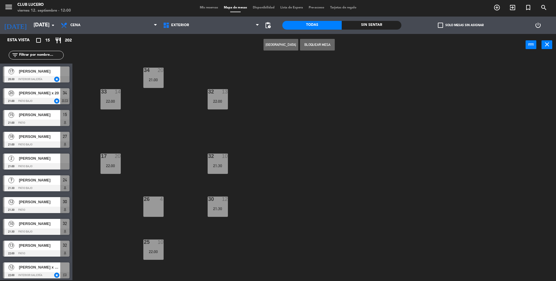
type input "[DATE]"
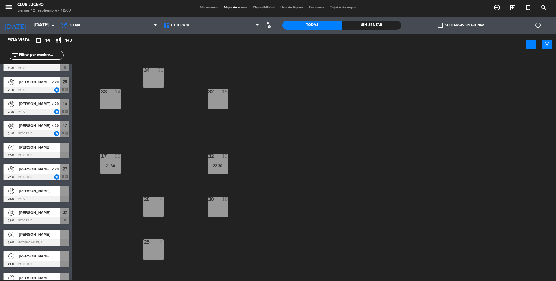
scroll to position [89, 0]
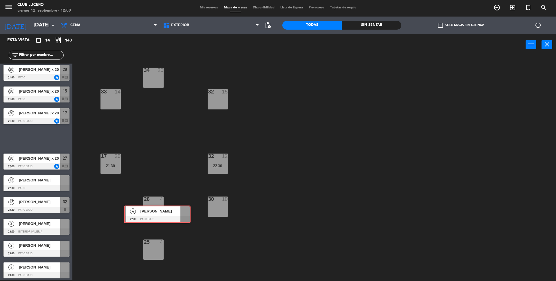
drag, startPoint x: 47, startPoint y: 140, endPoint x: 166, endPoint y: 214, distance: 140.6
click at [166, 214] on div "Esta vista crop_square 14 restaurant 143 filter_list 4 [PERSON_NAME] 18:00 Pati…" at bounding box center [278, 157] width 556 height 247
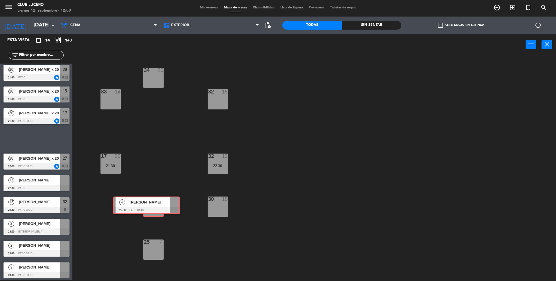
drag, startPoint x: 47, startPoint y: 134, endPoint x: 159, endPoint y: 201, distance: 130.8
click at [159, 201] on div "Esta vista crop_square 14 restaurant 143 filter_list 4 [PERSON_NAME] 18:00 Pati…" at bounding box center [278, 157] width 556 height 247
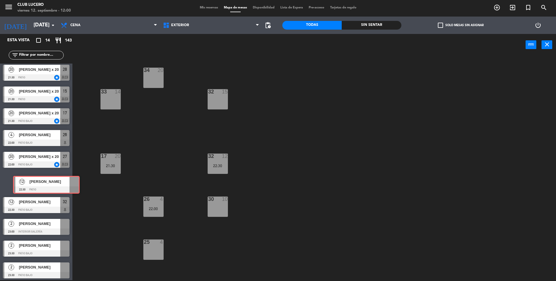
drag, startPoint x: 26, startPoint y: 181, endPoint x: 13, endPoint y: 177, distance: 13.2
click at [13, 177] on div "12 [PERSON_NAME] Dama 22:30 Patio 12 [PERSON_NAME] Dama 22:30 Patio" at bounding box center [36, 181] width 72 height 23
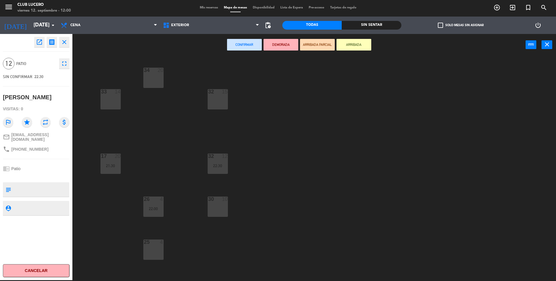
click at [65, 43] on icon "close" at bounding box center [64, 42] width 7 height 7
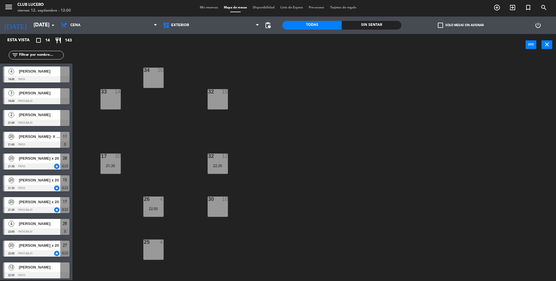
scroll to position [0, 0]
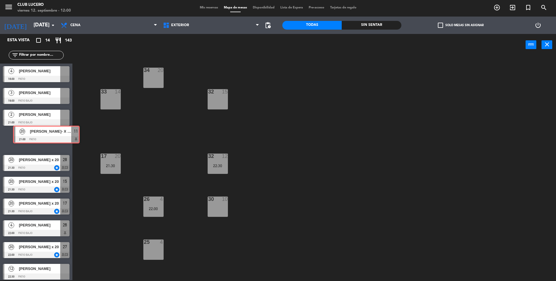
drag, startPoint x: 34, startPoint y: 141, endPoint x: 44, endPoint y: 135, distance: 11.3
click at [44, 135] on div "20 [PERSON_NAME]- X 30- AMIGA AGUS Y LUZ- 21:00 Patio 11 20 [PERSON_NAME]- X 30…" at bounding box center [36, 139] width 72 height 23
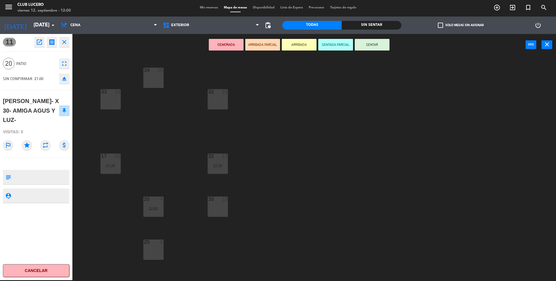
click at [65, 45] on icon "close" at bounding box center [64, 42] width 7 height 7
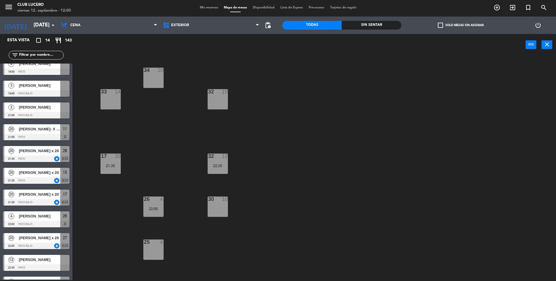
scroll to position [6, 0]
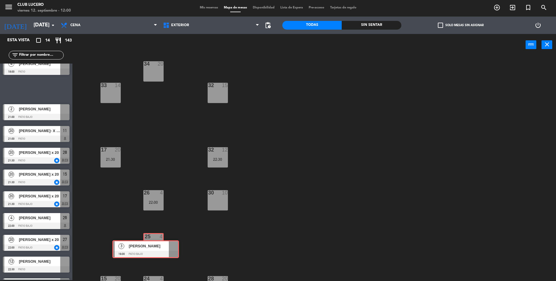
drag, startPoint x: 44, startPoint y: 90, endPoint x: 153, endPoint y: 249, distance: 193.2
click at [153, 249] on div "Esta vista crop_square 14 restaurant 143 filter_list 4 [PERSON_NAME] 18:00 Pati…" at bounding box center [278, 157] width 556 height 247
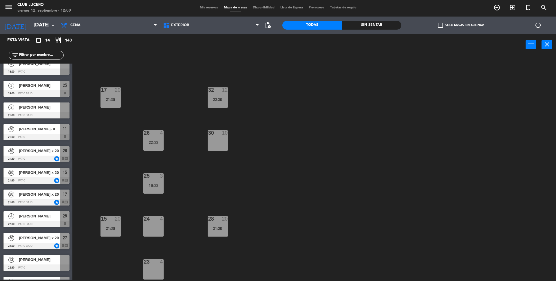
scroll to position [66, 0]
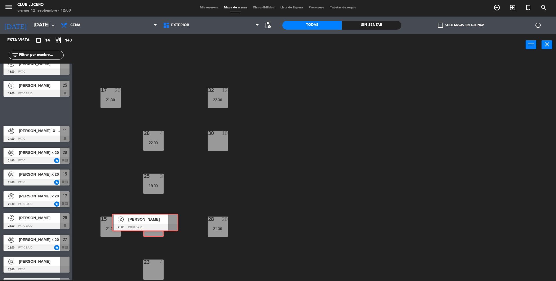
drag, startPoint x: 87, startPoint y: 137, endPoint x: 159, endPoint y: 237, distance: 123.5
click at [159, 237] on div "Esta vista crop_square 14 restaurant 143 filter_list 4 [PERSON_NAME] 18:00 Pati…" at bounding box center [278, 157] width 556 height 247
drag, startPoint x: 38, startPoint y: 110, endPoint x: 152, endPoint y: 225, distance: 161.3
click at [152, 225] on div "Esta vista crop_square 14 restaurant 143 filter_list 4 [PERSON_NAME] 18:00 Pati…" at bounding box center [278, 157] width 556 height 247
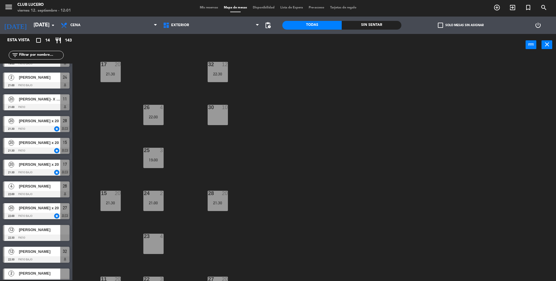
scroll to position [94, 0]
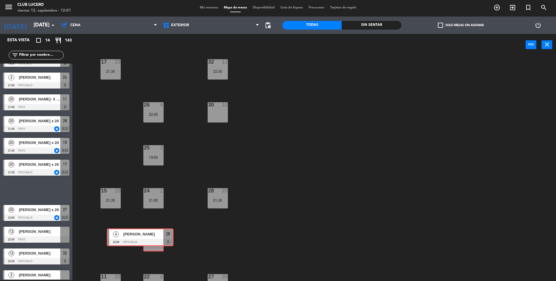
drag, startPoint x: 55, startPoint y: 191, endPoint x: 159, endPoint y: 238, distance: 114.1
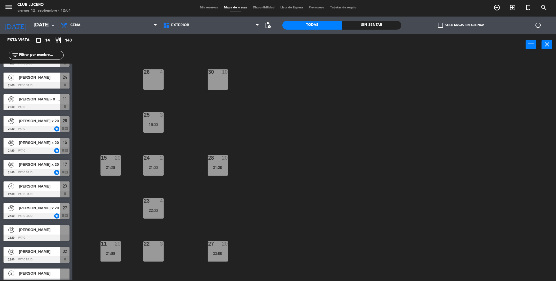
scroll to position [119, 0]
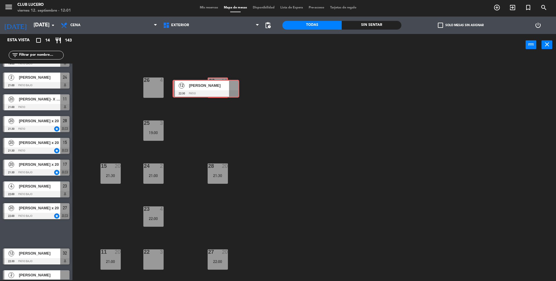
drag, startPoint x: 48, startPoint y: 232, endPoint x: 218, endPoint y: 88, distance: 223.3
click at [218, 88] on div "Esta vista crop_square 14 restaurant 143 filter_list 4 [PERSON_NAME] 18:00 Pati…" at bounding box center [278, 157] width 556 height 247
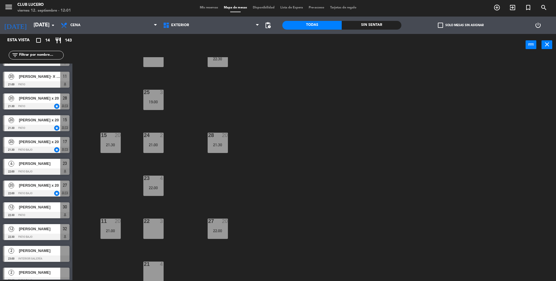
scroll to position [67, 0]
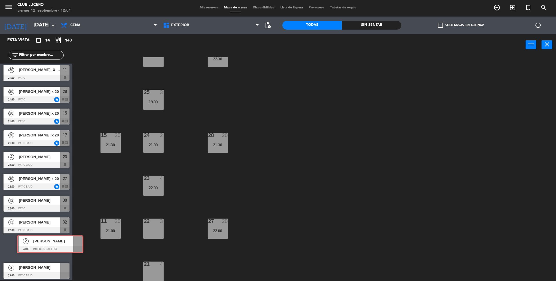
drag, startPoint x: 62, startPoint y: 244, endPoint x: 76, endPoint y: 240, distance: 14.4
click at [76, 240] on div "Esta vista crop_square 14 restaurant 143 filter_list 4 [PERSON_NAME] 18:00 Pati…" at bounding box center [278, 157] width 556 height 247
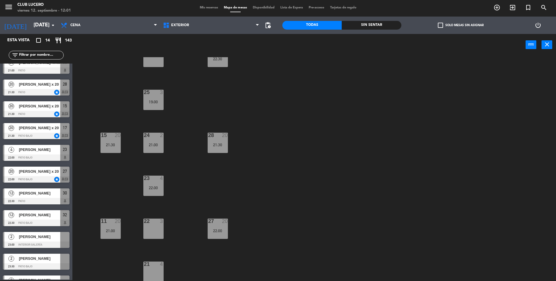
scroll to position [89, 0]
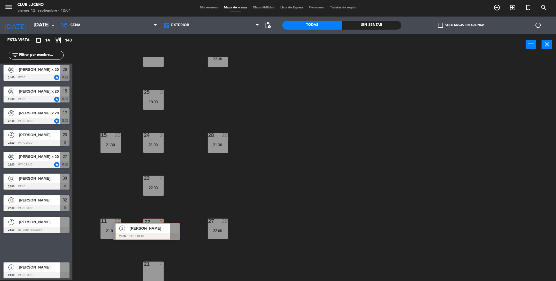
drag, startPoint x: 39, startPoint y: 245, endPoint x: 149, endPoint y: 229, distance: 111.6
click at [149, 229] on div "Esta vista crop_square 14 restaurant 143 filter_list 4 [PERSON_NAME] 18:00 Pati…" at bounding box center [278, 157] width 556 height 247
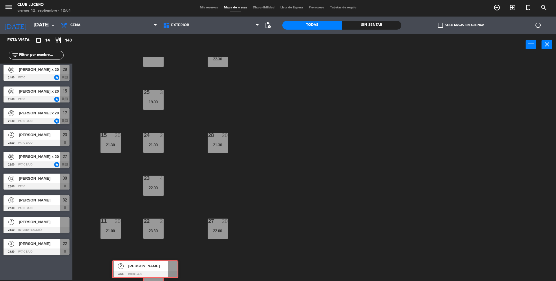
drag, startPoint x: 39, startPoint y: 266, endPoint x: 148, endPoint y: 265, distance: 109.0
click at [148, 265] on div "Esta vista crop_square 14 restaurant 143 filter_list 4 [PERSON_NAME] 18:00 Pati…" at bounding box center [278, 157] width 556 height 247
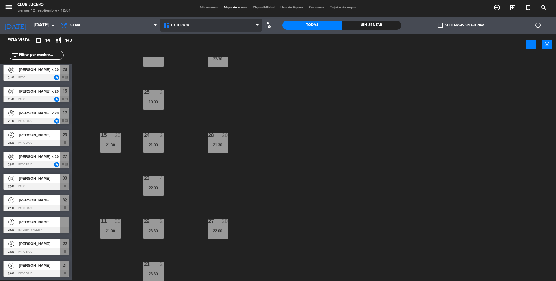
click at [183, 29] on span "EXTERIOR" at bounding box center [211, 25] width 102 height 13
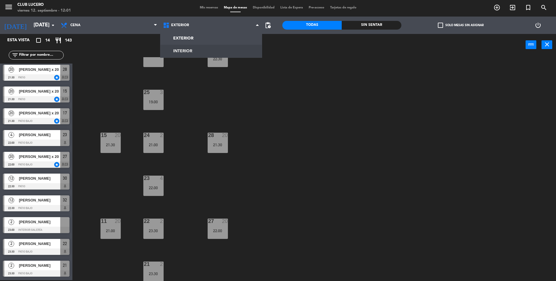
scroll to position [0, 0]
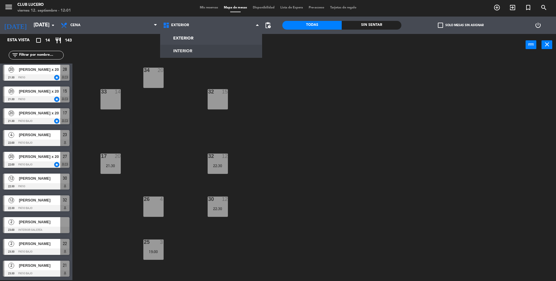
click at [181, 48] on ng-component "menu Club [PERSON_NAME][DATE] 12. septiembre - 12:01 Mis reservas Mapa de mesas…" at bounding box center [278, 140] width 556 height 282
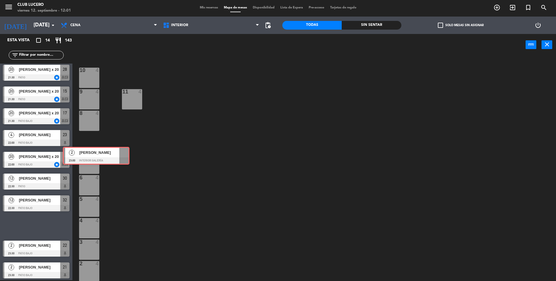
drag, startPoint x: 43, startPoint y: 225, endPoint x: 103, endPoint y: 155, distance: 92.3
click at [103, 155] on div "Esta vista crop_square 14 restaurant 143 filter_list 4 [PERSON_NAME] 18:00 Pati…" at bounding box center [278, 157] width 556 height 247
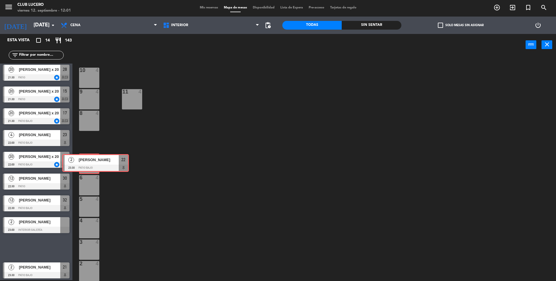
drag, startPoint x: 28, startPoint y: 244, endPoint x: 88, endPoint y: 159, distance: 103.4
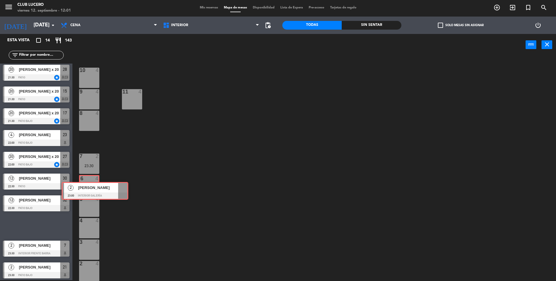
drag, startPoint x: 33, startPoint y: 222, endPoint x: 92, endPoint y: 187, distance: 68.5
click at [92, 187] on div "Esta vista crop_square 14 restaurant 143 filter_list 4 [PERSON_NAME] 18:00 Pati…" at bounding box center [278, 157] width 556 height 247
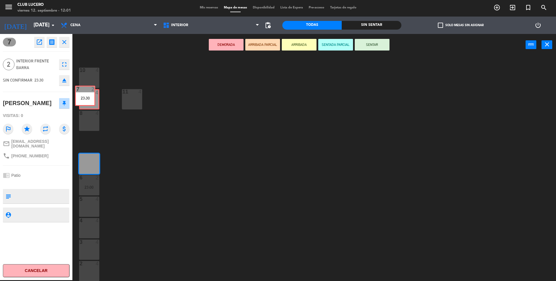
drag, startPoint x: 89, startPoint y: 168, endPoint x: 85, endPoint y: 100, distance: 67.9
click at [85, 100] on div "10 4 9 4 11 4 8 4 7 2 23:30 7 2 23:30 6 2 23:00 5 4 4 4 3 4 2 4 1 4" at bounding box center [317, 169] width 478 height 224
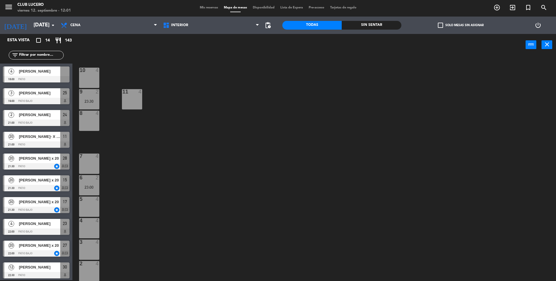
scroll to position [65, 0]
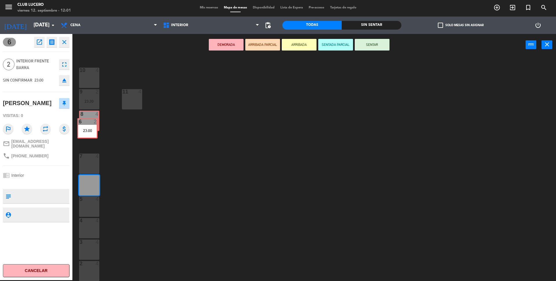
drag, startPoint x: 90, startPoint y: 186, endPoint x: 88, endPoint y: 129, distance: 56.8
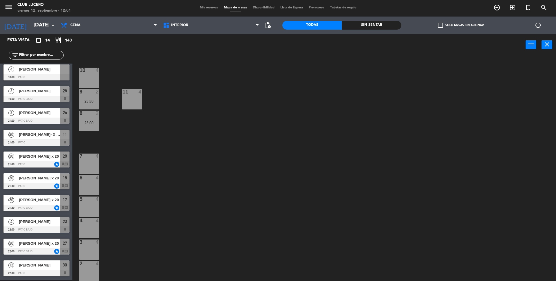
scroll to position [0, 0]
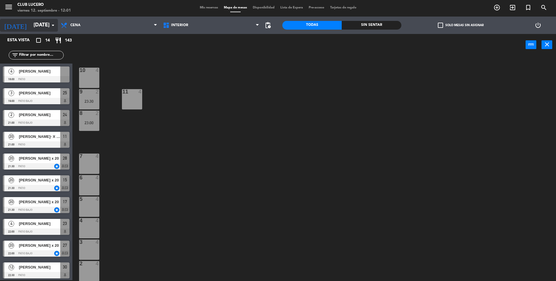
click at [37, 25] on input "[DATE]" at bounding box center [64, 25] width 67 height 12
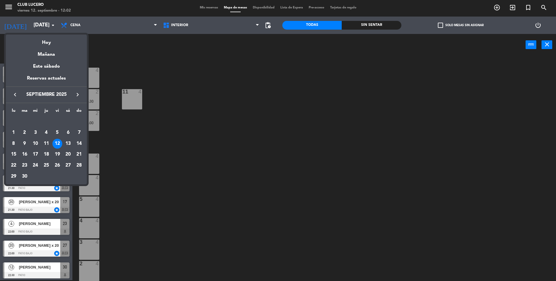
click at [223, 128] on div at bounding box center [278, 140] width 556 height 281
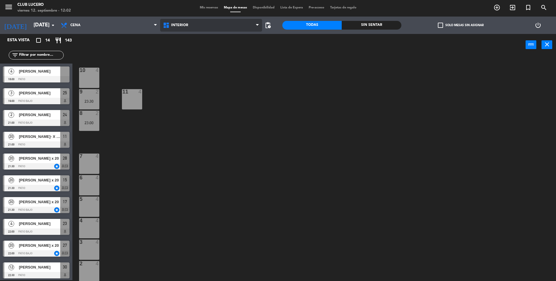
click at [176, 29] on span "INTERIOR" at bounding box center [211, 25] width 102 height 13
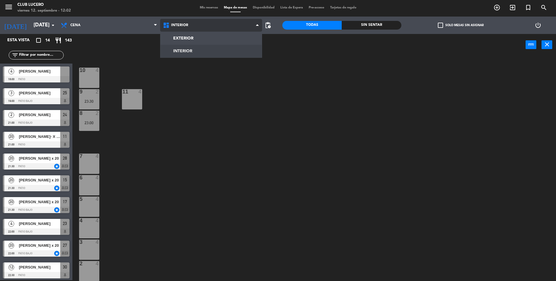
click at [177, 48] on ng-component "menu Club [PERSON_NAME][DATE] 12. septiembre - 12:02 Mis reservas Mapa de mesas…" at bounding box center [278, 140] width 556 height 282
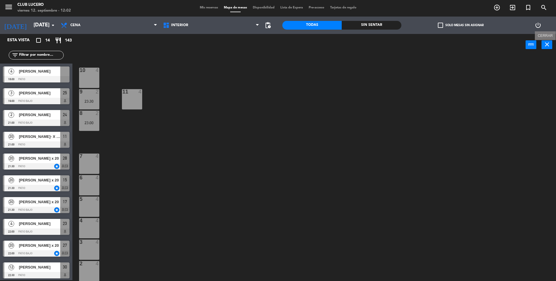
click at [548, 48] on button "close" at bounding box center [547, 44] width 11 height 9
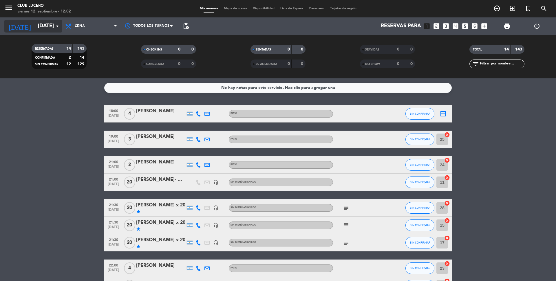
click at [48, 26] on input "[DATE]" at bounding box center [68, 26] width 67 height 12
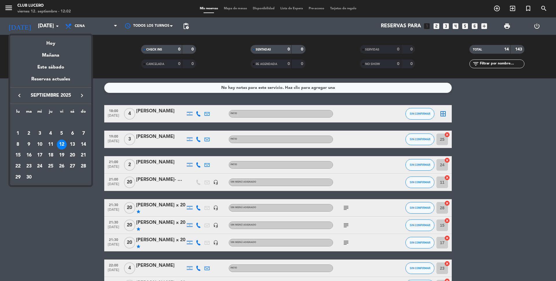
click at [72, 143] on div "13" at bounding box center [73, 144] width 10 height 10
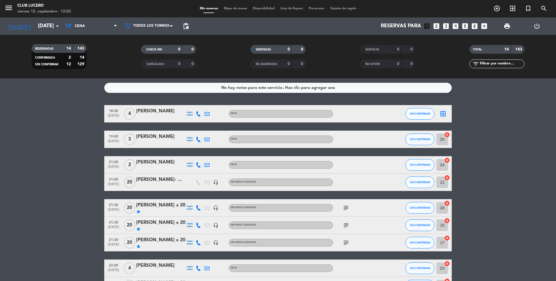
type input "[DATE]"
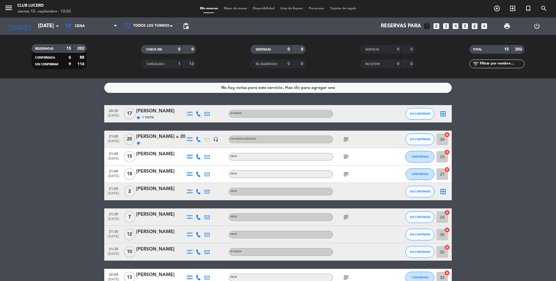
click at [228, 10] on span "Mapa de mesas" at bounding box center [235, 8] width 29 height 3
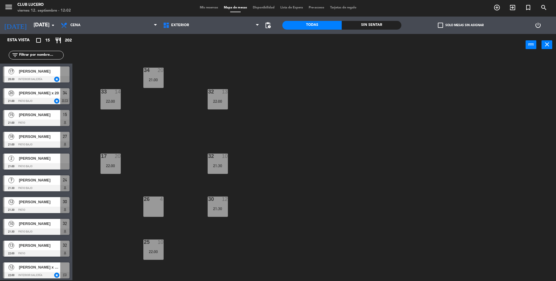
click at [269, 29] on span "pending_actions" at bounding box center [268, 25] width 12 height 12
click at [269, 24] on span "pending_actions" at bounding box center [268, 25] width 7 height 7
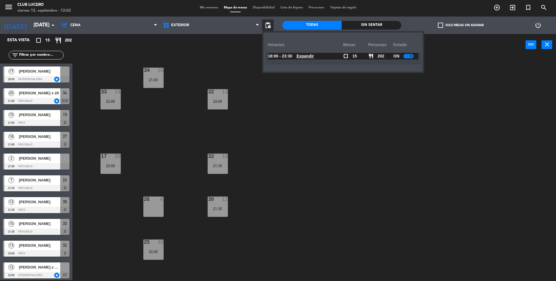
click at [311, 56] on u "Expandir" at bounding box center [305, 56] width 17 height 5
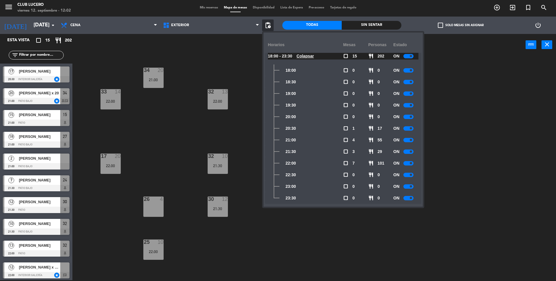
click at [410, 196] on div at bounding box center [409, 198] width 10 height 4
click at [409, 187] on div at bounding box center [409, 186] width 10 height 4
click at [407, 172] on div at bounding box center [409, 174] width 10 height 4
click at [507, 95] on div "34 20 21:00 32 13 22:00 33 14 22:00 17 20 22:00 32 10 21:30 30 12 21:30 26 4 25…" at bounding box center [317, 169] width 478 height 224
